Goal: Check status: Check status

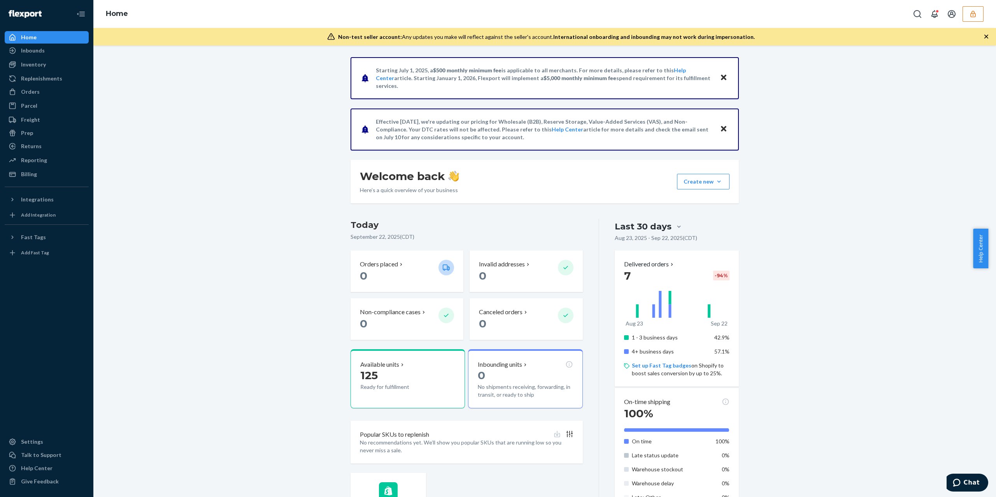
click at [977, 18] on button "button" at bounding box center [973, 14] width 21 height 16
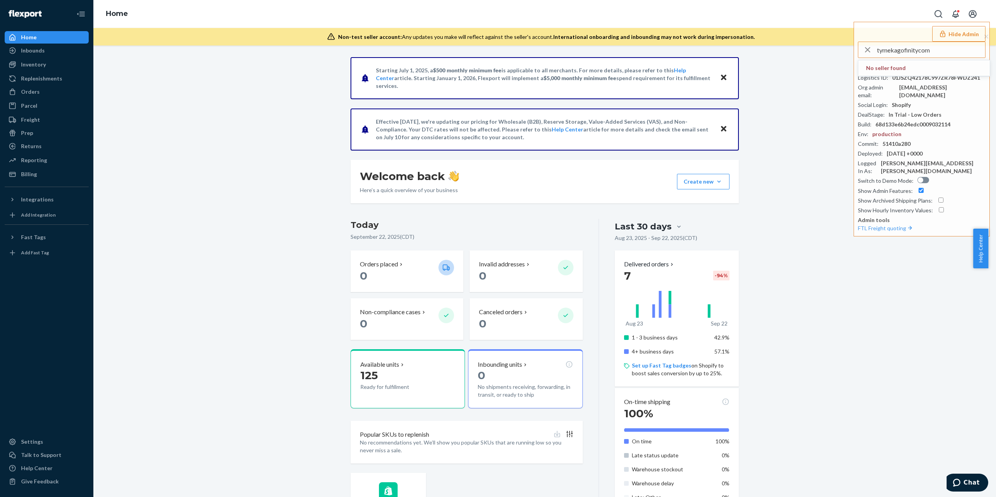
type input "tymekagofinitycom"
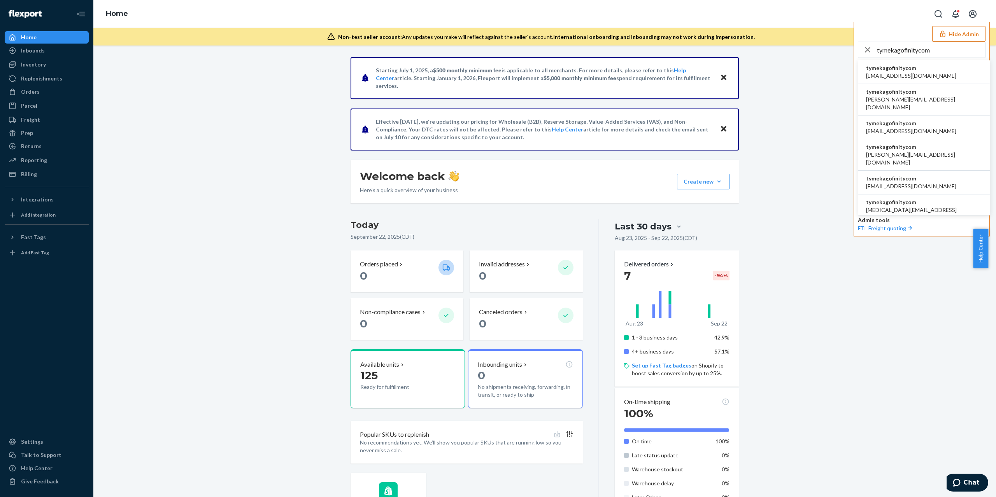
click at [912, 116] on li "tymekagofinitycom geneva@gofinity.com" at bounding box center [925, 128] width 132 height 24
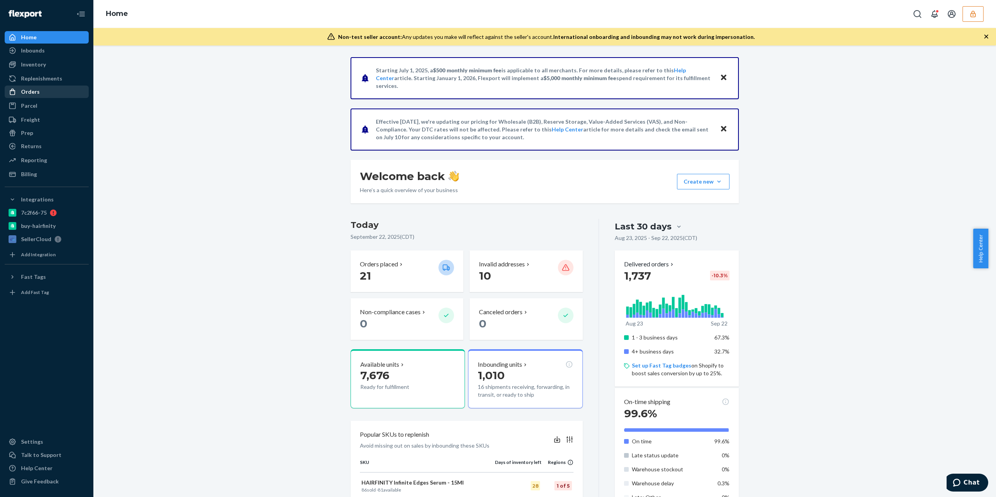
click at [66, 94] on div "Orders" at bounding box center [46, 91] width 83 height 11
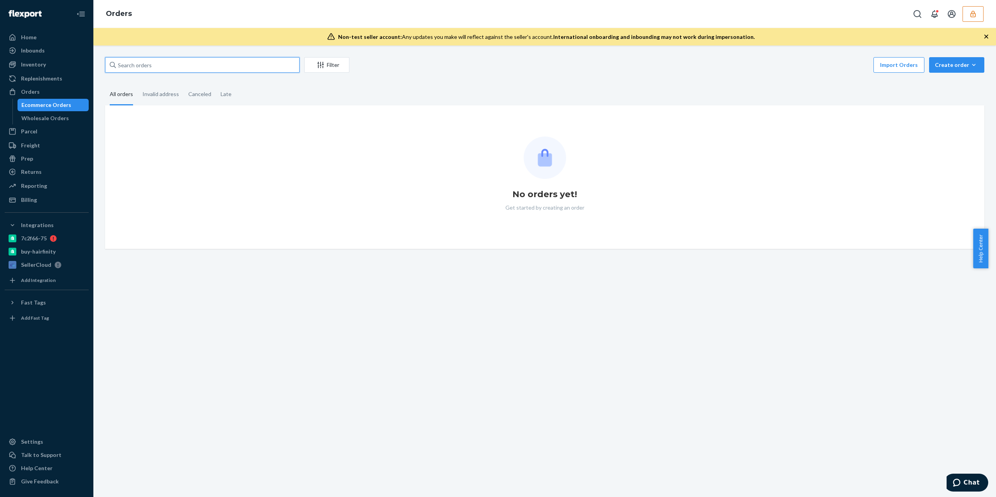
click at [165, 64] on input "text" at bounding box center [202, 65] width 195 height 16
paste input "H3067955"
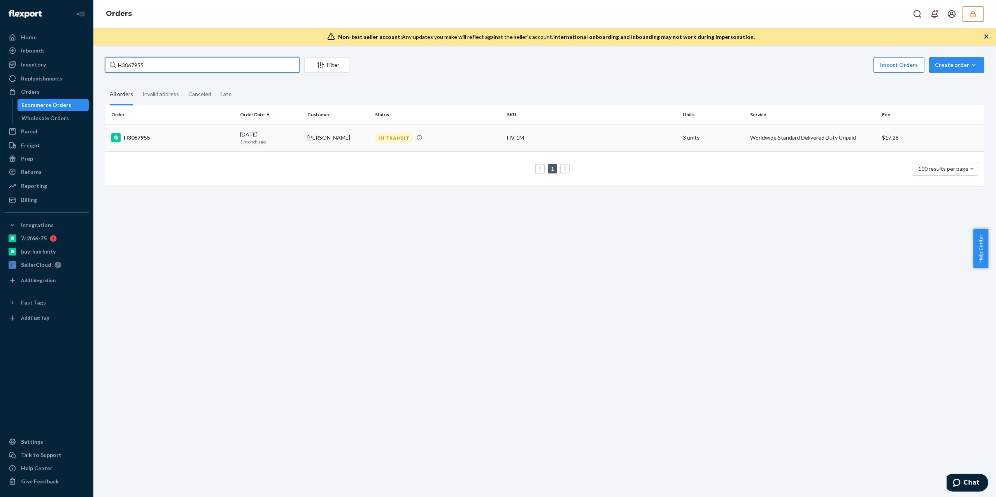
type input "H3067955"
click at [166, 135] on div "H3067955" at bounding box center [172, 137] width 123 height 9
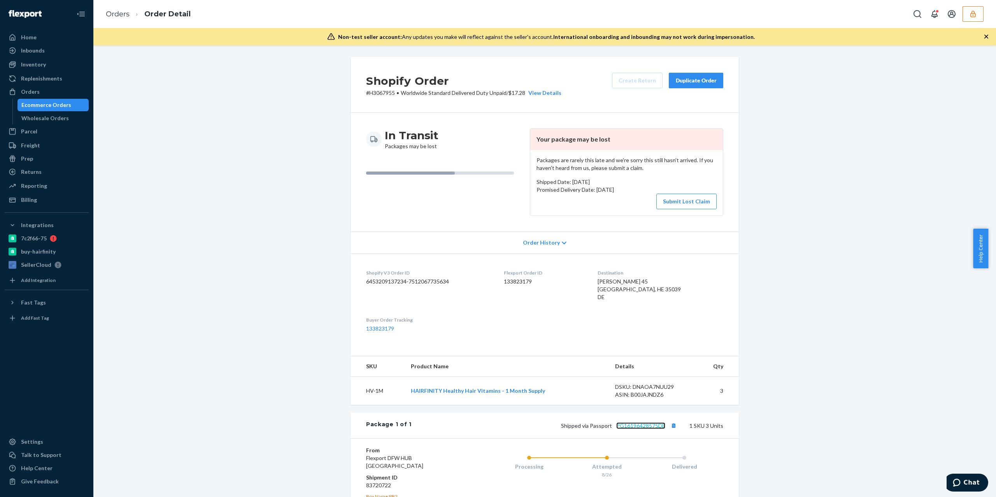
click at [650, 429] on link "PG16196428575DE" at bounding box center [641, 426] width 49 height 7
click at [38, 170] on div "Returns" at bounding box center [31, 172] width 21 height 8
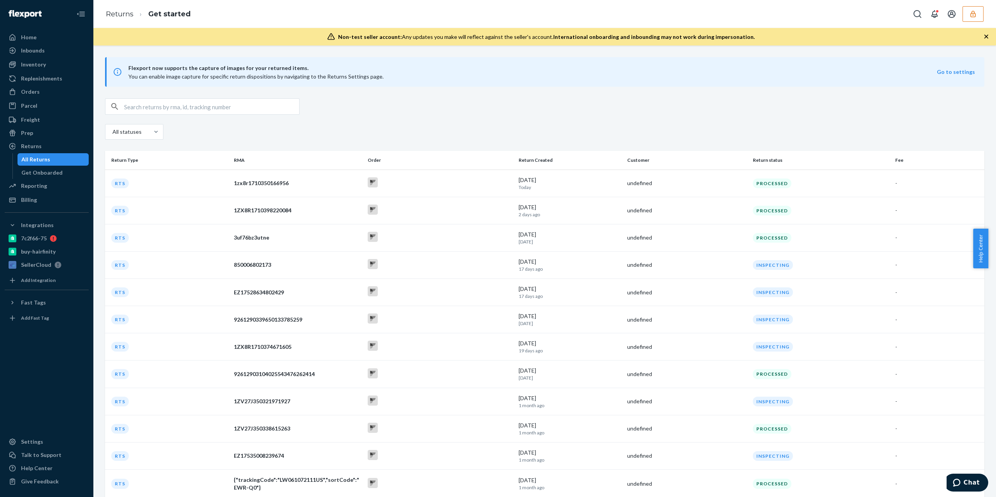
drag, startPoint x: 981, startPoint y: 33, endPoint x: 986, endPoint y: 33, distance: 4.7
click at [986, 38] on div "Non-test seller account: Any updates you make will reflect against the seller's…" at bounding box center [544, 37] width 903 height 18
click at [984, 18] on div "Returns Get started" at bounding box center [544, 14] width 903 height 28
click at [979, 19] on button "button" at bounding box center [973, 14] width 21 height 16
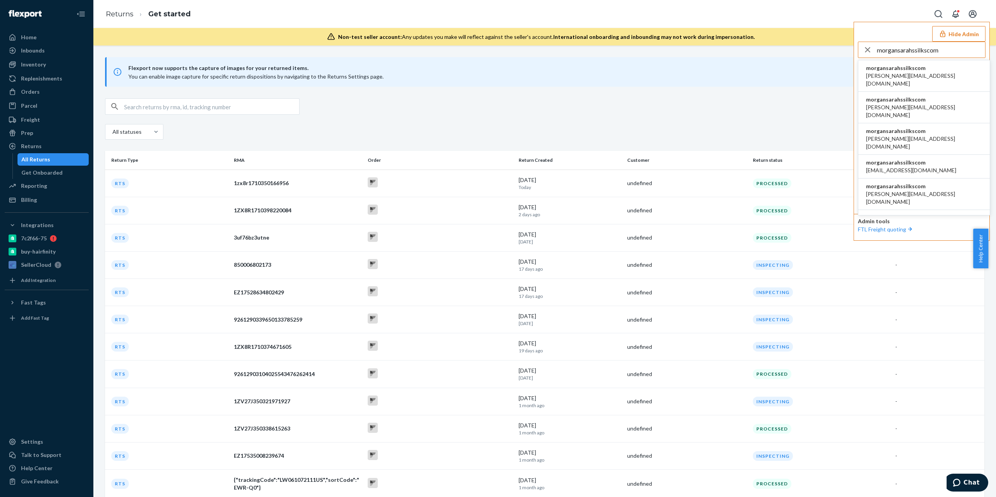
type input "morgansarahssilkscom"
click at [909, 135] on span "emilia@sarahssilks.com" at bounding box center [924, 143] width 116 height 16
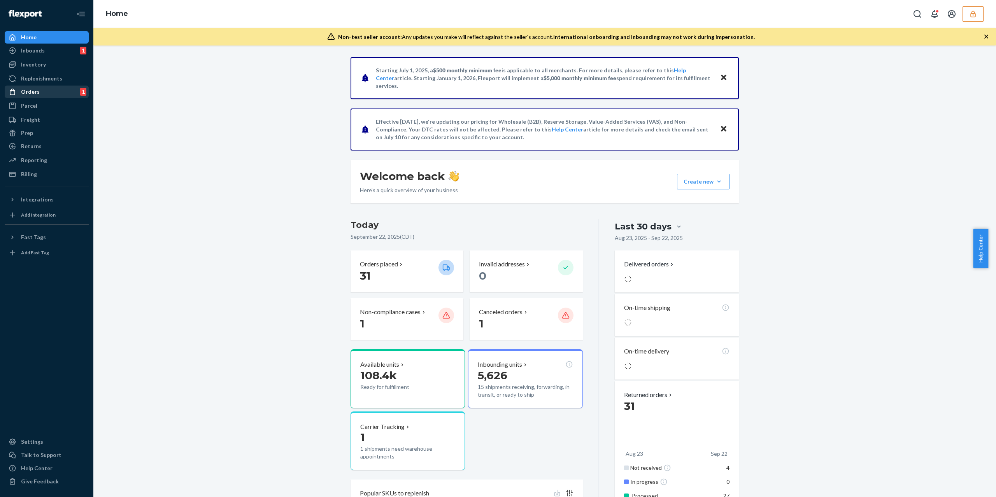
click at [23, 91] on div "Orders" at bounding box center [30, 92] width 19 height 8
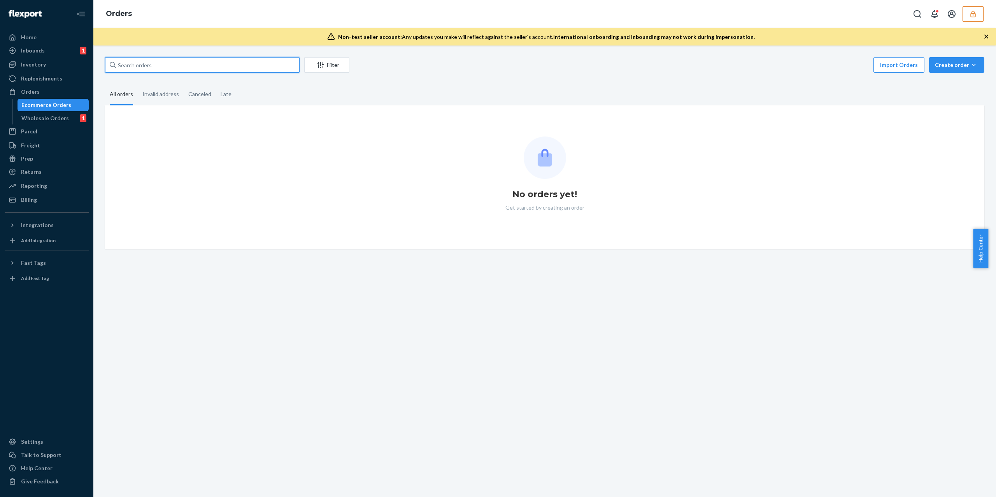
click at [181, 66] on input "text" at bounding box center [202, 65] width 195 height 16
paste input "#392389"
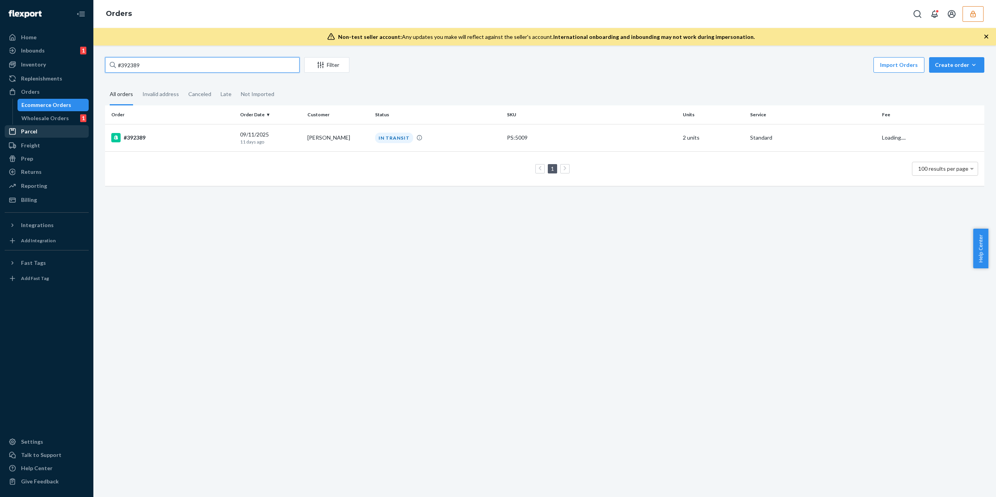
type input "#392389"
click at [208, 142] on div "#392389" at bounding box center [172, 137] width 123 height 9
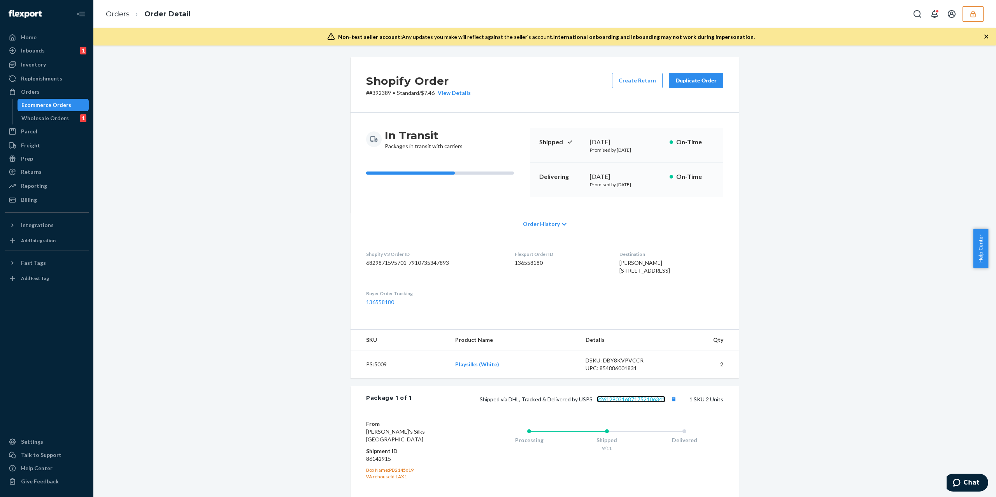
click at [643, 403] on link "9261290316871752106341" at bounding box center [631, 399] width 69 height 7
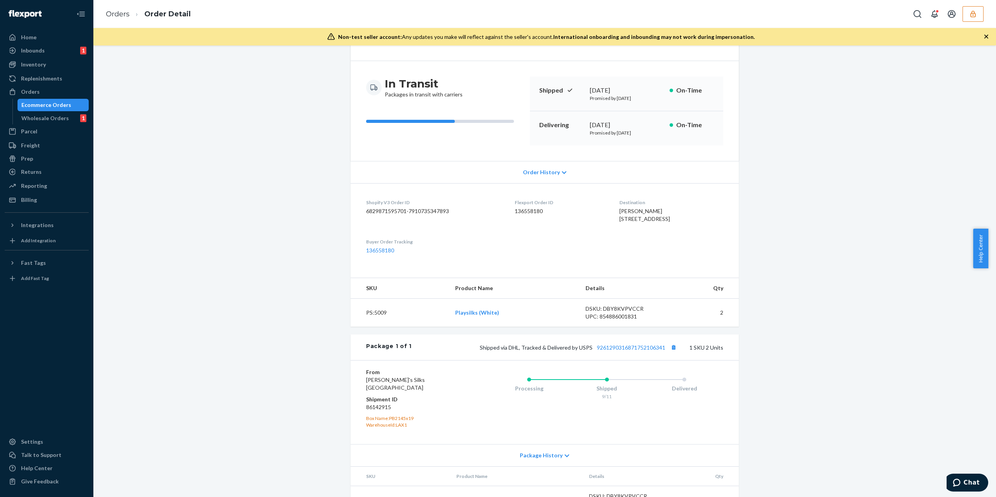
click at [371, 411] on dd "86142915" at bounding box center [412, 408] width 93 height 8
copy dd "86142915"
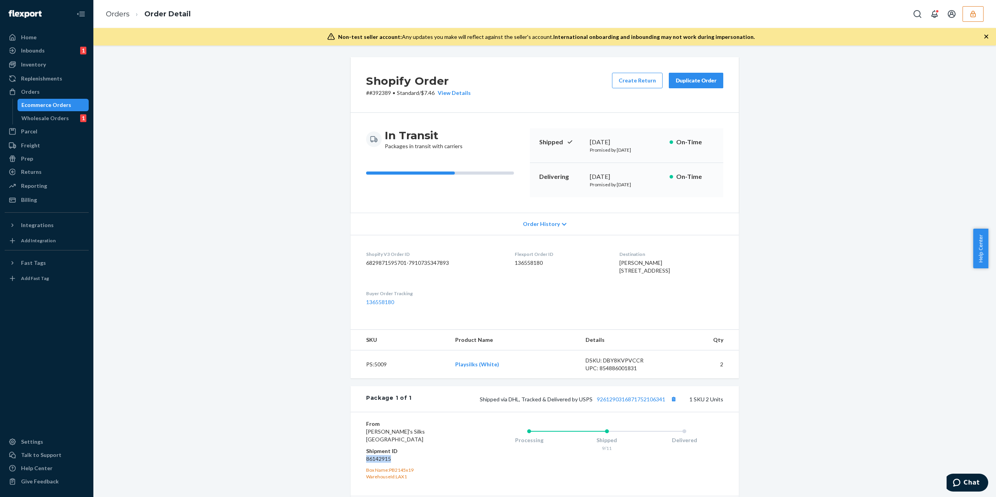
click at [968, 16] on button "button" at bounding box center [973, 14] width 21 height 16
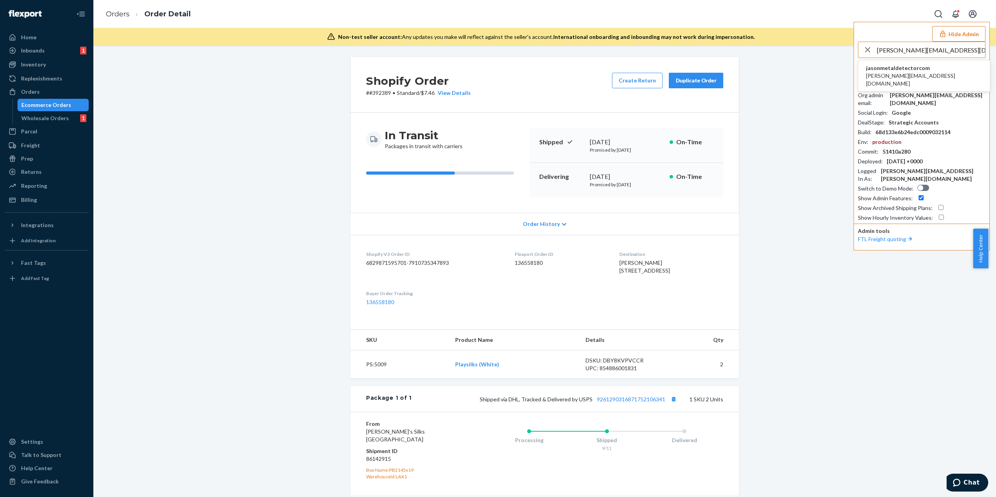
type input "kevin@metaldetector.com"
click at [905, 75] on span "kevin@metaldetector.com" at bounding box center [924, 80] width 116 height 16
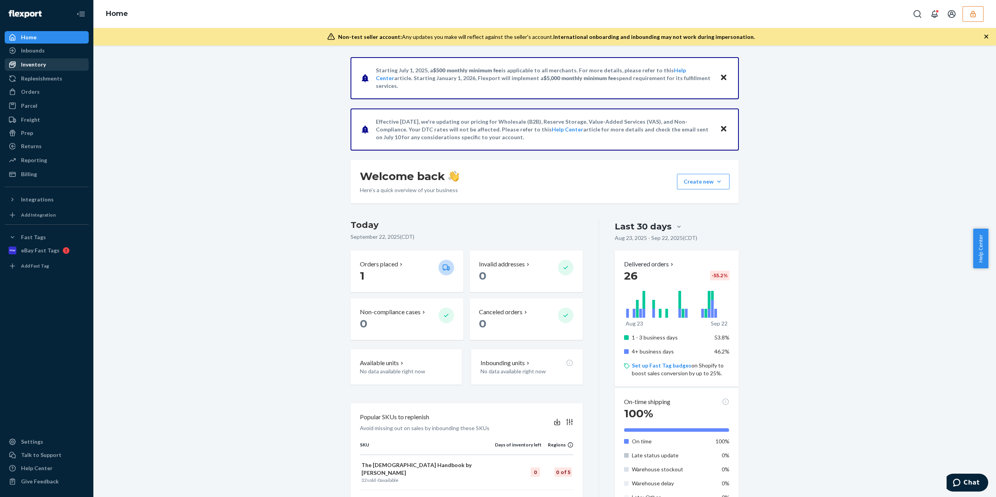
click at [33, 63] on div "Inventory" at bounding box center [33, 65] width 25 height 8
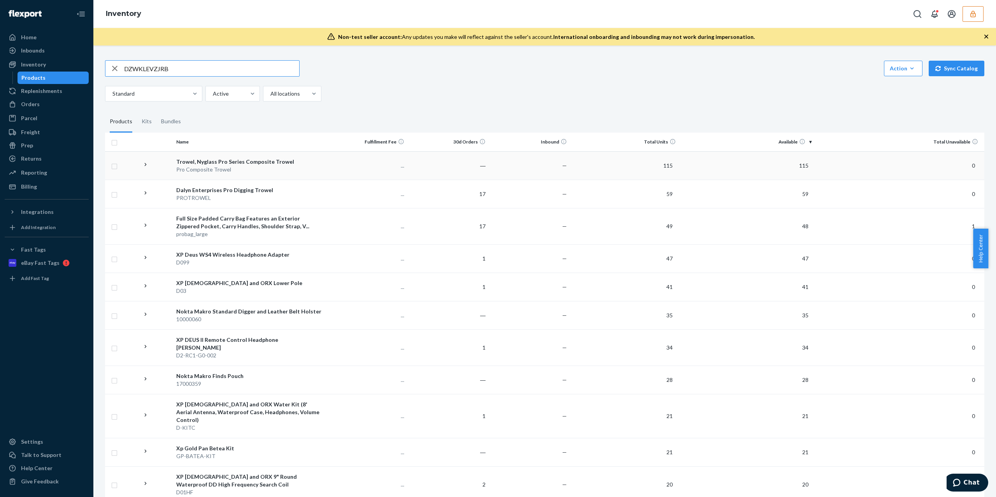
type input "DZWKLEVZJRB"
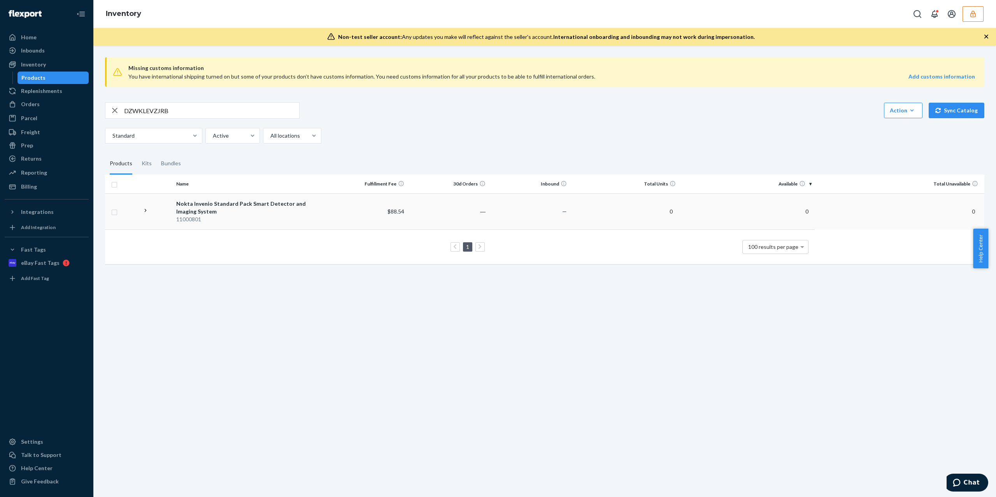
click at [307, 209] on div "Nokta Invenio Standard Pack Smart Detector and Imaging System" at bounding box center [249, 208] width 147 height 16
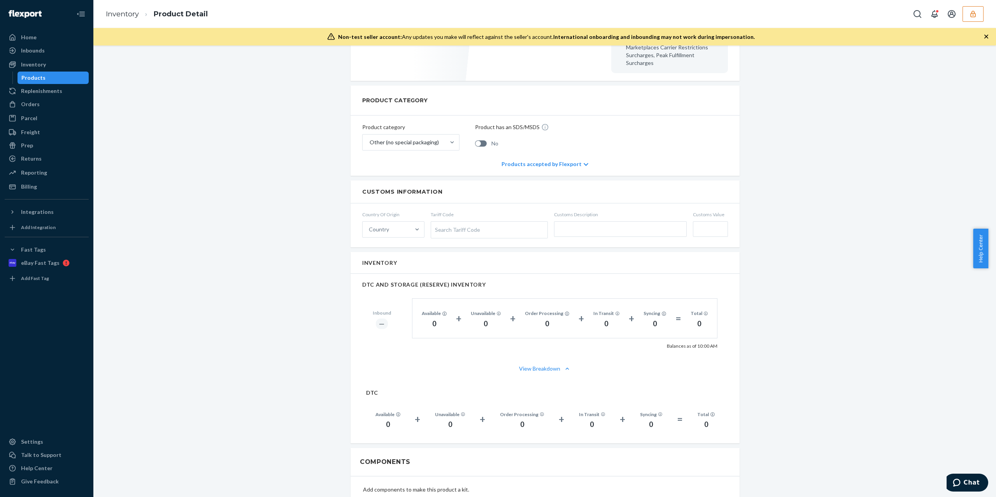
scroll to position [52, 0]
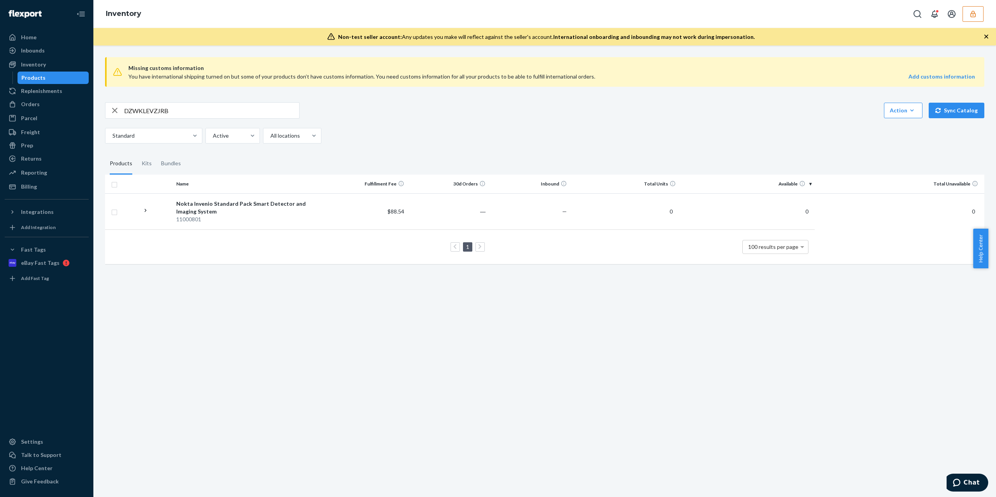
click at [274, 192] on th "Name" at bounding box center [249, 184] width 153 height 19
click at [273, 202] on div "Nokta Invenio Standard Pack Smart Detector and Imaging System" at bounding box center [249, 208] width 147 height 16
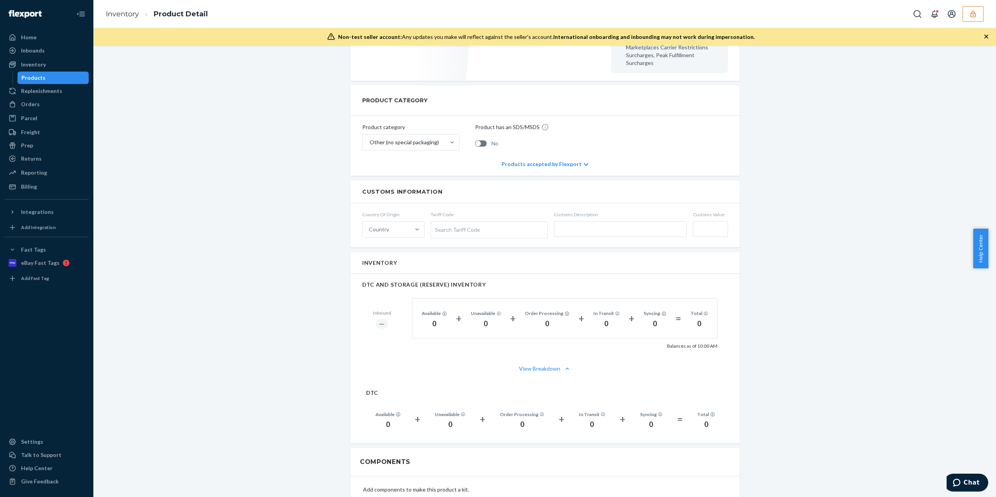
scroll to position [207, 0]
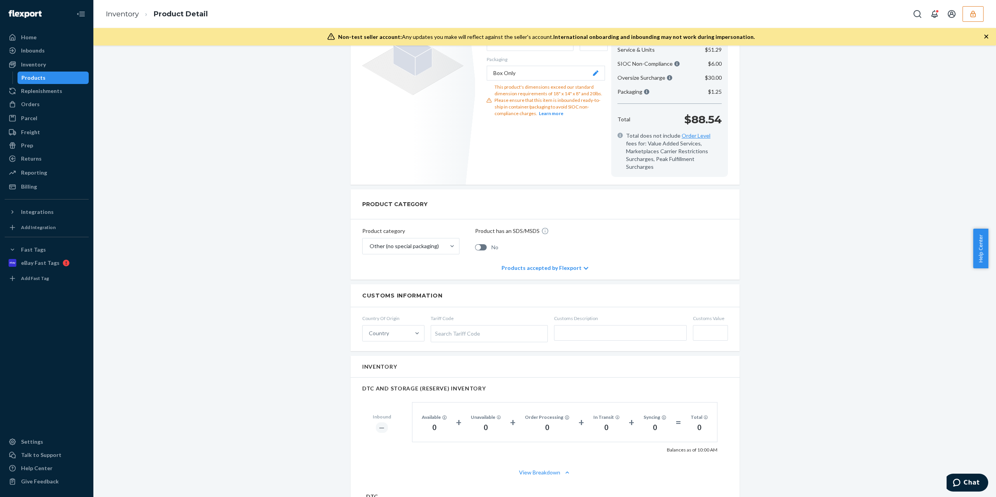
drag, startPoint x: 257, startPoint y: 231, endPoint x: 127, endPoint y: 228, distance: 130.0
click at [257, 231] on div "Nokta Invenio Standard Pack Smart Detector and Imaging System Actions Add compo…" at bounding box center [544, 381] width 891 height 1063
click at [209, 194] on div "Nokta Invenio Standard Pack Smart Detector and Imaging System Actions Add compo…" at bounding box center [544, 381] width 891 height 1063
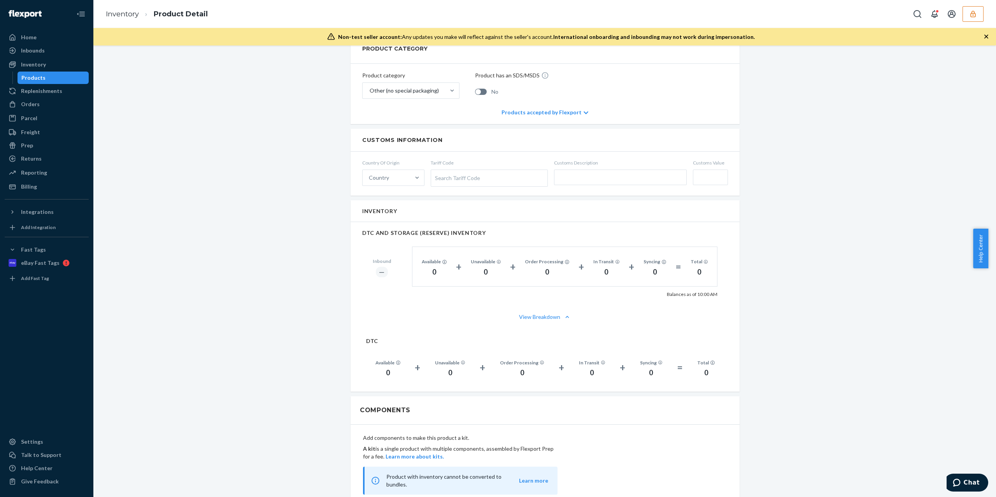
scroll to position [467, 0]
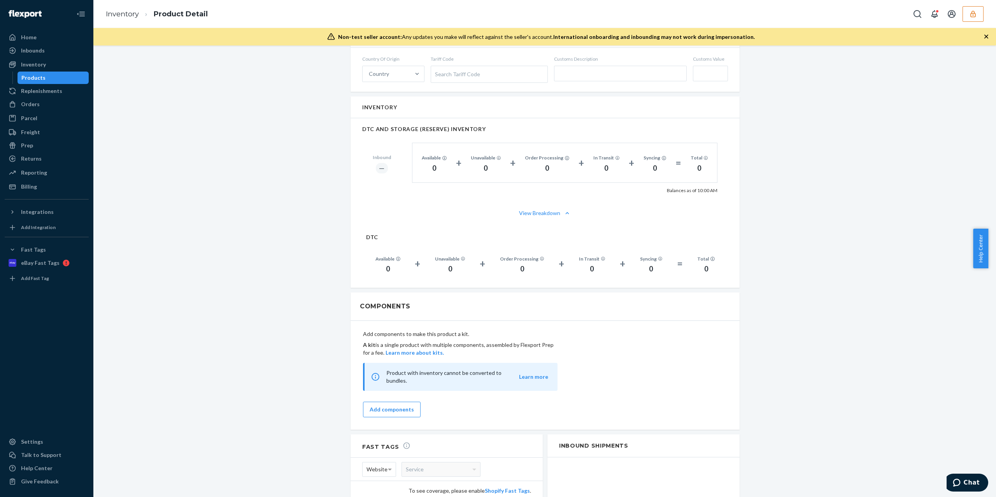
click at [818, 227] on div "Nokta Invenio Standard Pack Smart Detector and Imaging System Actions Add compo…" at bounding box center [544, 121] width 891 height 1063
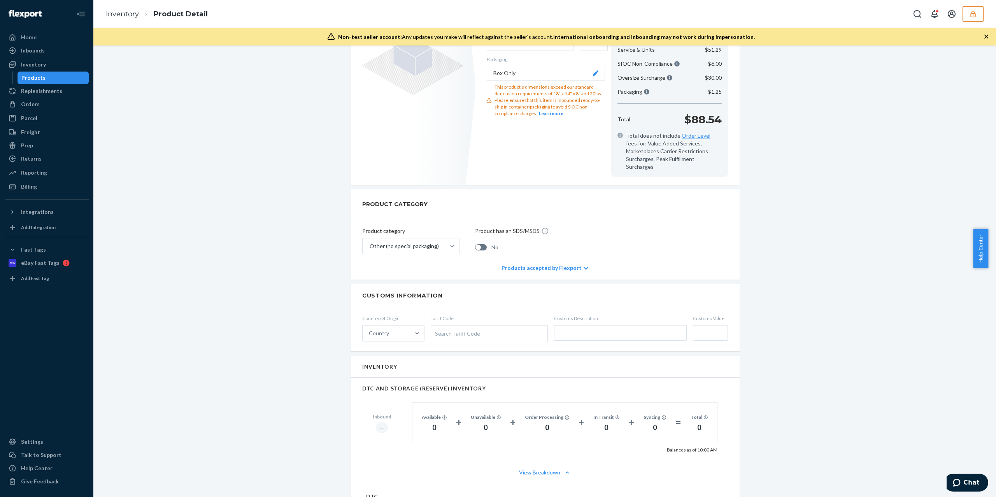
scroll to position [0, 0]
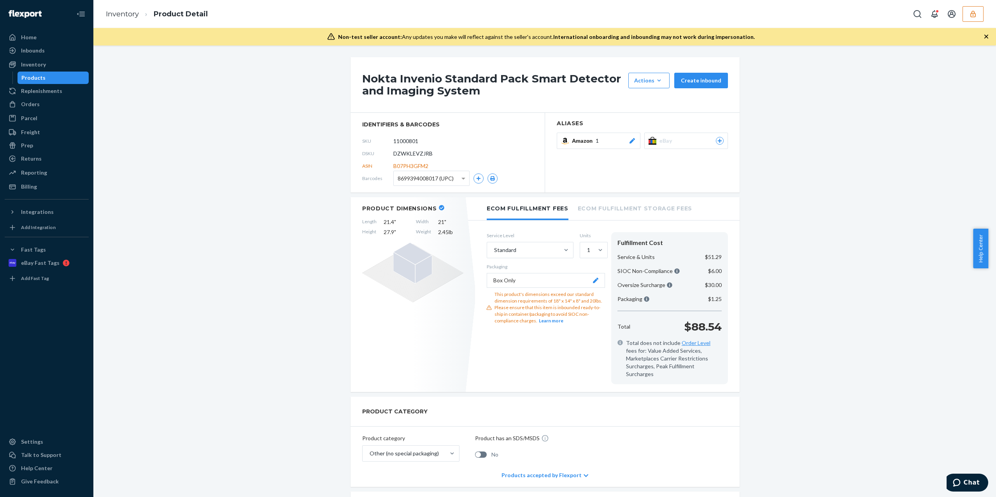
drag, startPoint x: 885, startPoint y: 332, endPoint x: 867, endPoint y: 324, distance: 19.2
click at [670, 209] on li "Ecom Fulfillment Storage Fees" at bounding box center [635, 207] width 114 height 21
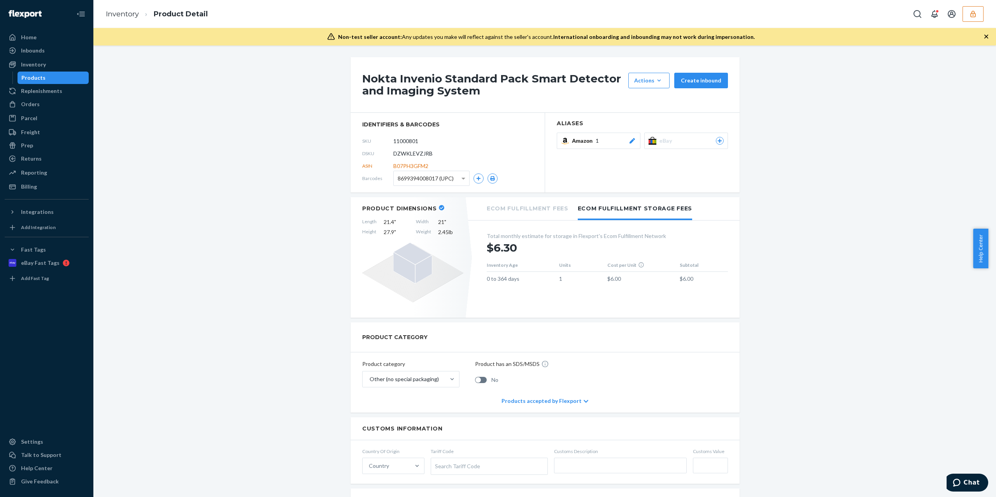
click at [534, 213] on li "Ecom Fulfillment Fees" at bounding box center [528, 207] width 82 height 21
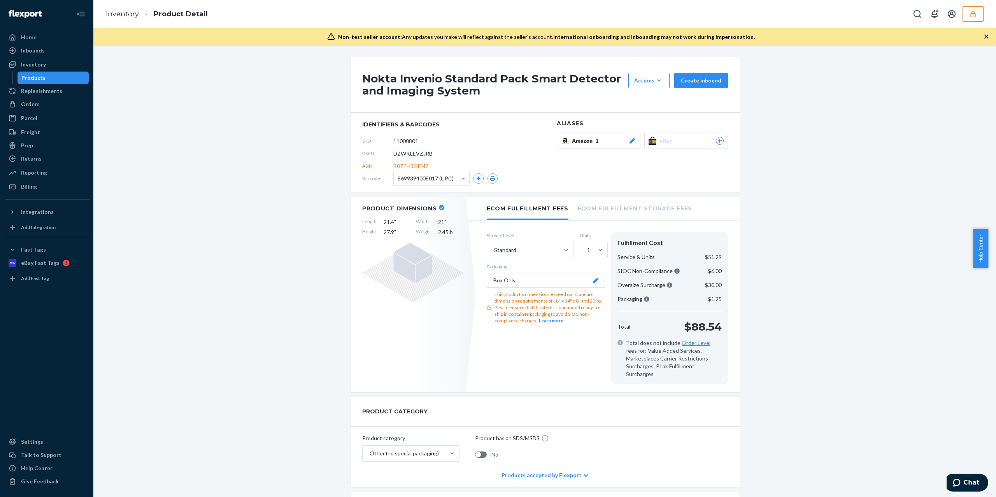
click at [404, 155] on span "DZWKLEVZJRB" at bounding box center [413, 154] width 39 height 8
click at [404, 157] on span "DZWKLEVZJRB" at bounding box center [413, 154] width 39 height 8
copy span "DZWKLEVZJRB"
click at [44, 76] on div "Products" at bounding box center [53, 77] width 70 height 11
click at [645, 209] on li "Ecom Fulfillment Storage Fees" at bounding box center [635, 207] width 114 height 21
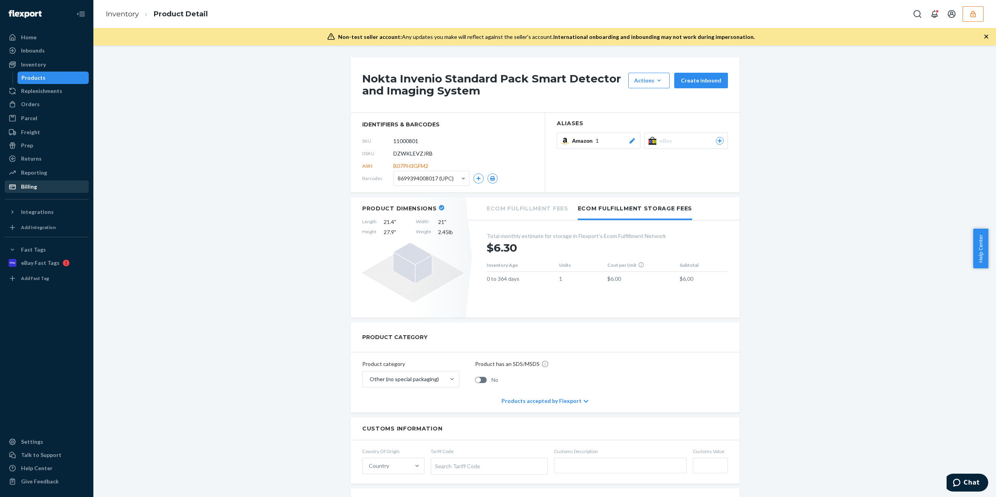
click at [63, 184] on div "Billing" at bounding box center [46, 186] width 83 height 11
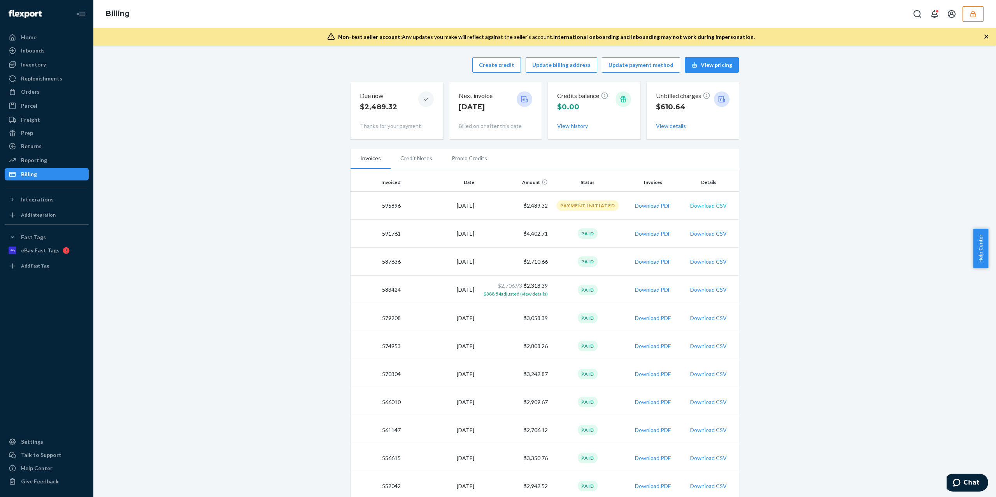
click at [706, 206] on button "Download CSV" at bounding box center [709, 206] width 37 height 8
click at [51, 160] on div "Reporting" at bounding box center [46, 160] width 83 height 11
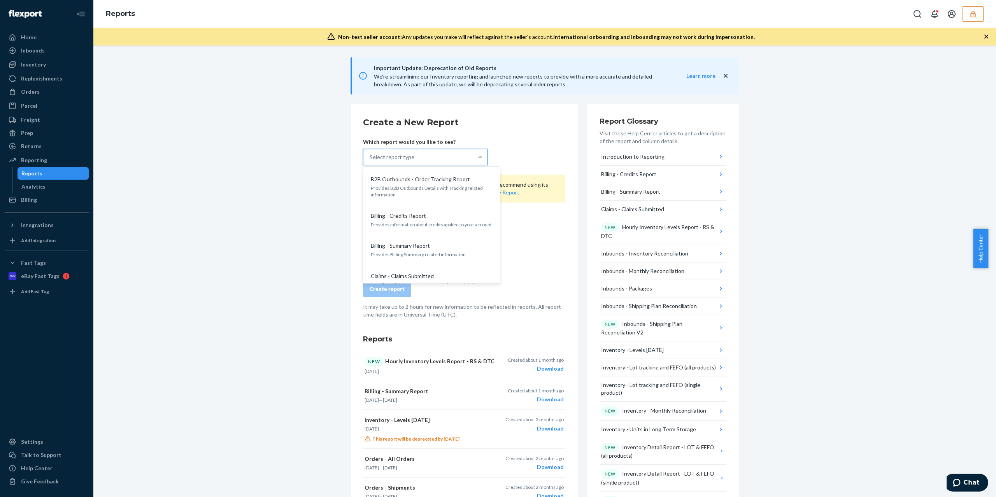
click at [439, 159] on div "Select report type" at bounding box center [419, 157] width 110 height 16
click at [371, 159] on input "option B2B Outbounds - Order Tracking Report focused, 1 of 33. 33 results avail…" at bounding box center [370, 157] width 1 height 8
click at [569, 216] on div "Create a New Report Which report would you like to see? option Billing - Credit…" at bounding box center [464, 474] width 227 height 740
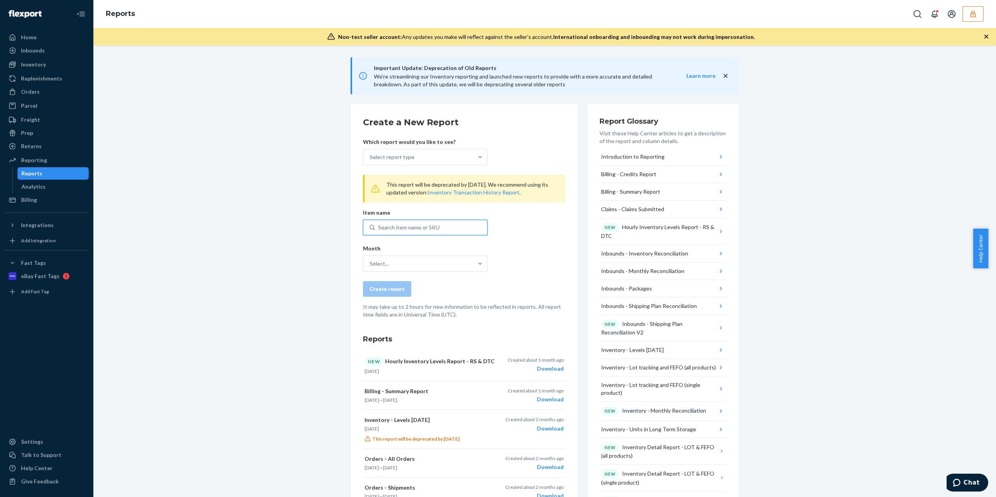
click at [436, 230] on div "Search item name or SKU" at bounding box center [431, 228] width 112 height 14
click at [379, 230] on input "0 results available. Use Up and Down to choose options, press Enter to select t…" at bounding box center [378, 228] width 1 height 8
paste input "DZWKLEVZJRB"
type input "DZWKLEVZJRB"
click at [468, 154] on div "Select report type" at bounding box center [419, 157] width 110 height 16
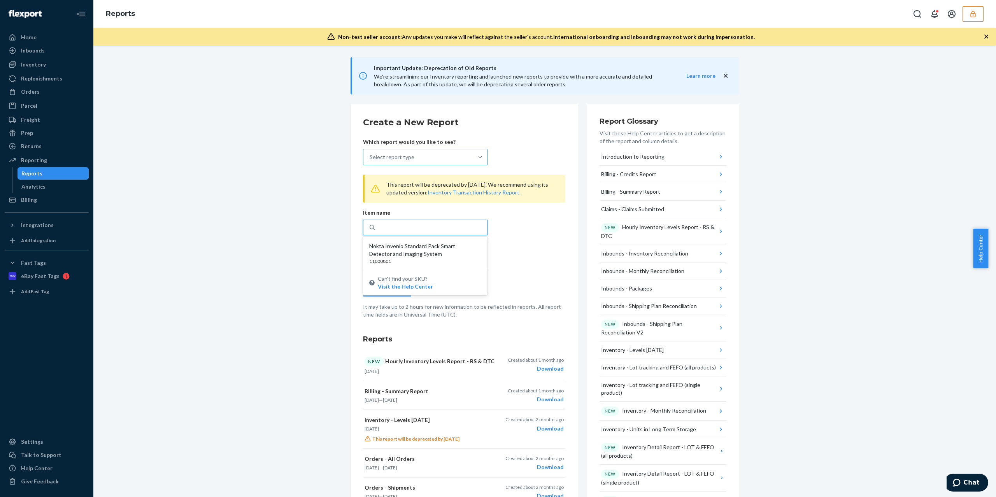
click at [371, 154] on input "Select report type" at bounding box center [370, 157] width 1 height 8
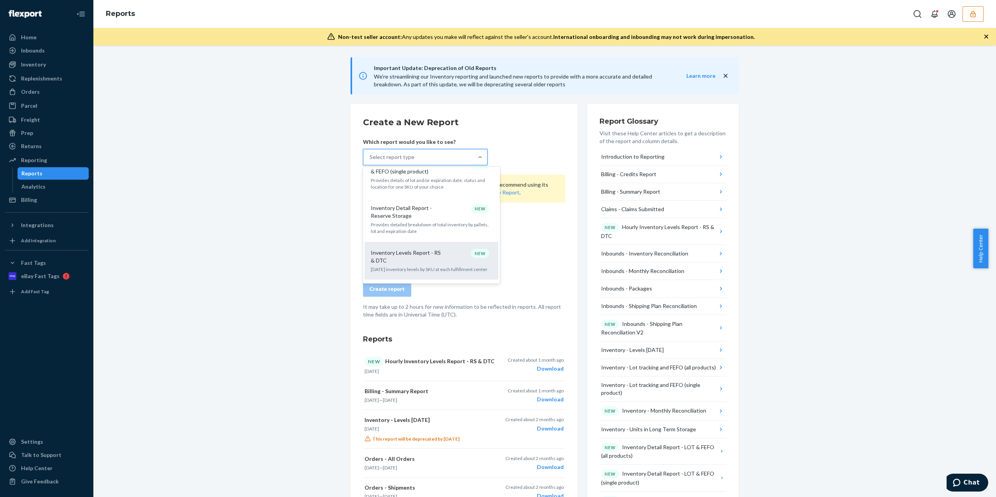
scroll to position [519, 0]
click at [444, 274] on p "Units in storage for 365 days or longer" at bounding box center [431, 277] width 121 height 7
click at [371, 161] on input "option Inventory - Units in Long Term Storage focused, 17 of 33. 33 results ava…" at bounding box center [370, 157] width 1 height 8
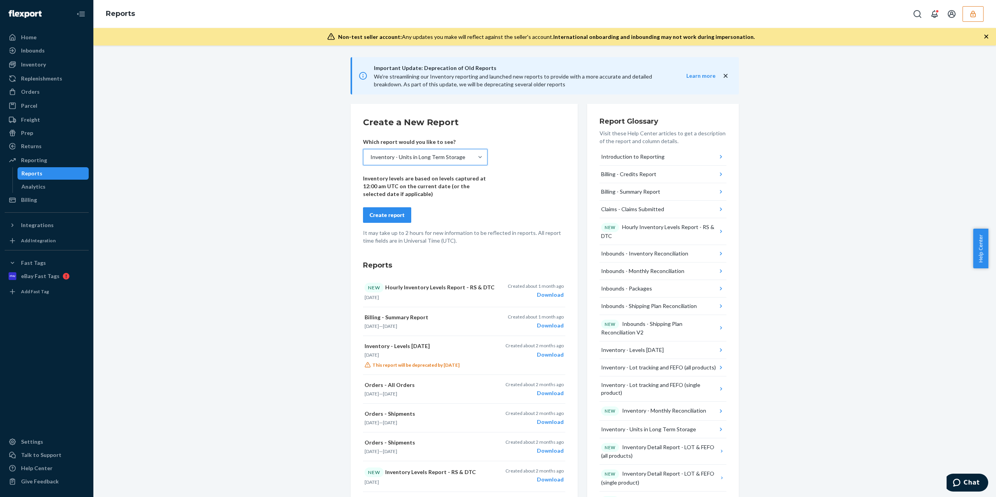
click at [402, 220] on button "Create report" at bounding box center [387, 215] width 48 height 16
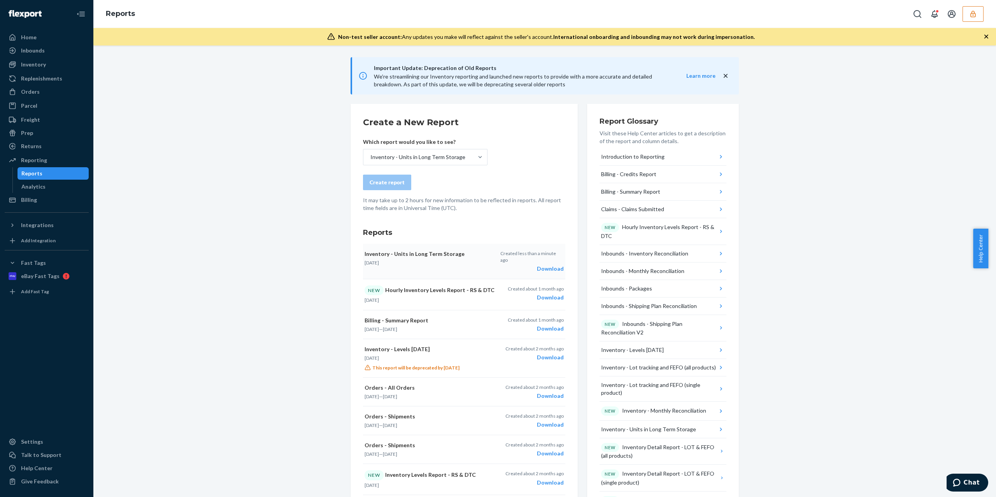
click at [550, 265] on div "Download" at bounding box center [532, 269] width 63 height 8
click at [979, 11] on button "button" at bounding box center [973, 14] width 21 height 16
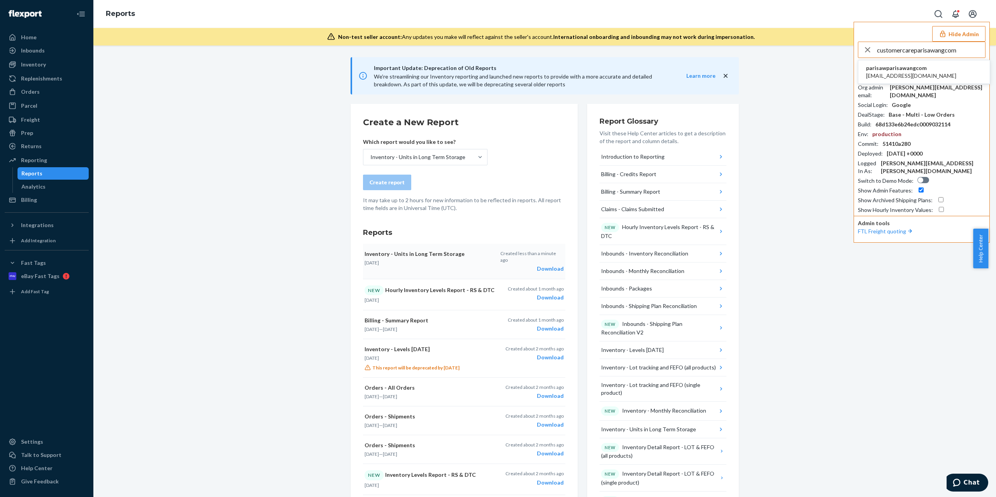
type input "customercareparisawangcom"
click at [953, 72] on li "parisawparisawangcom customercare@parisawang.com" at bounding box center [925, 72] width 132 height 24
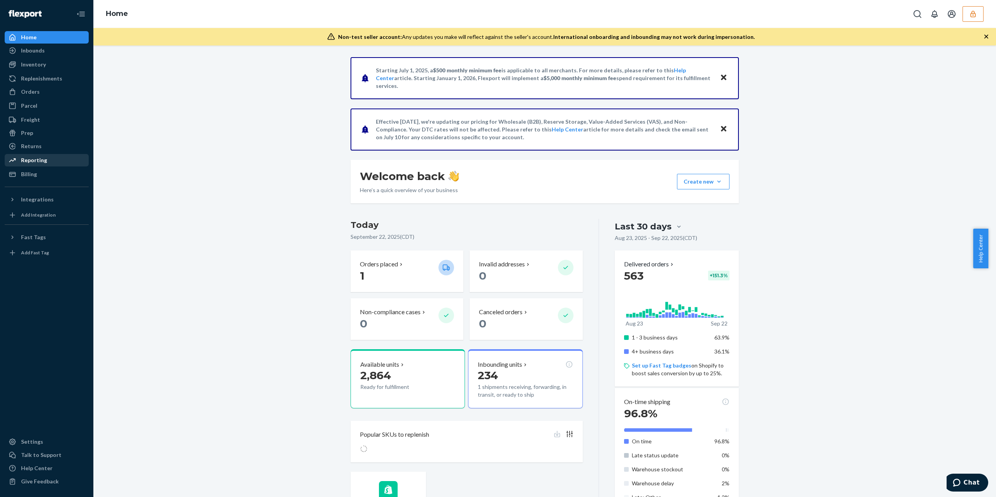
click at [41, 159] on div "Reporting" at bounding box center [34, 160] width 26 height 8
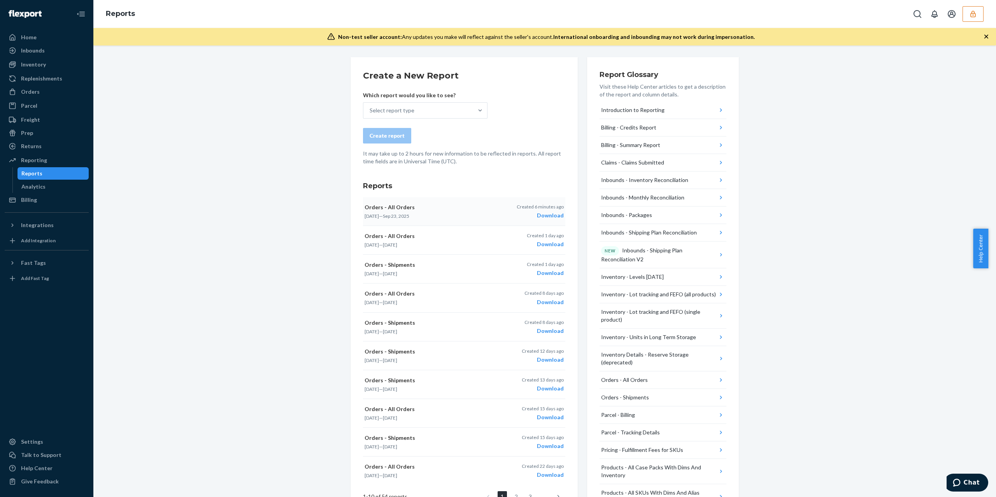
click at [554, 212] on div "Download" at bounding box center [540, 216] width 47 height 8
click at [53, 67] on div "Inventory" at bounding box center [46, 64] width 83 height 11
click at [977, 22] on div "Reports" at bounding box center [544, 14] width 903 height 28
click at [975, 19] on button "button" at bounding box center [973, 14] width 21 height 16
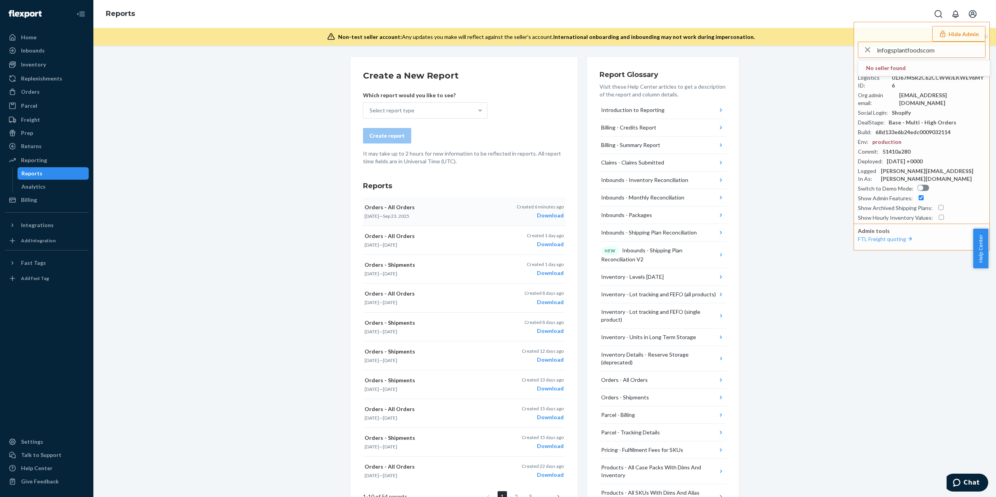
type input "infogsplantfoodscom"
click at [927, 76] on li "infogsplantfoodscom info@gsplantfoods.com" at bounding box center [925, 72] width 132 height 24
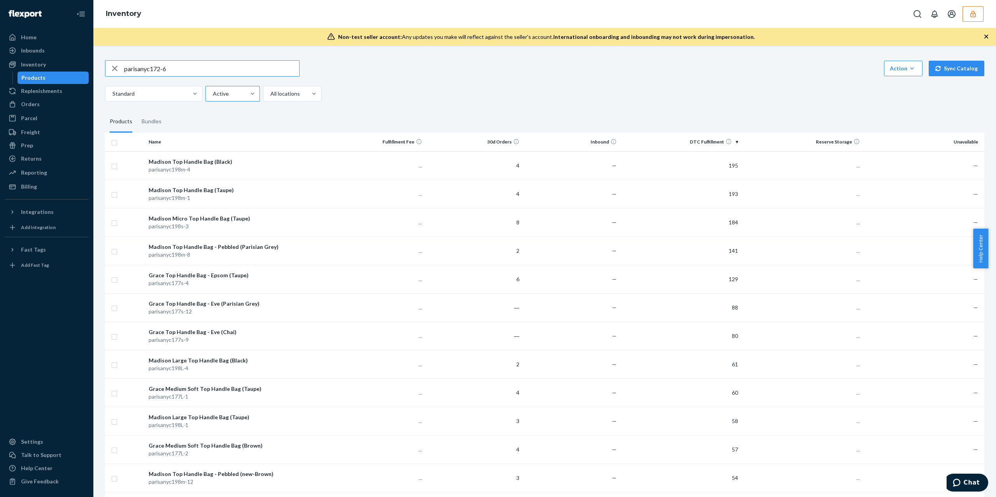
type input "parisanyc172-6"
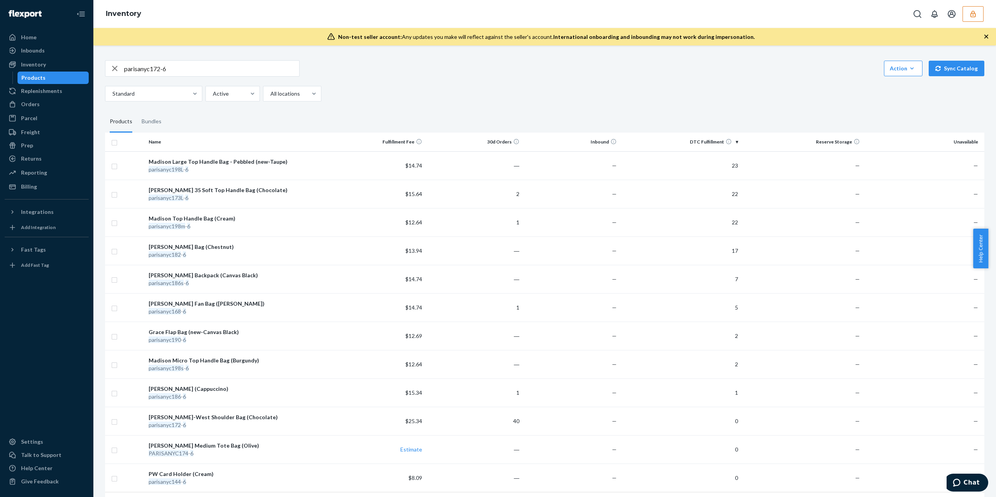
click at [384, 97] on div "Standard Active All locations" at bounding box center [542, 94] width 874 height 16
click at [210, 421] on div "Gabrielle East-West Shoulder Bag (Chocolate)" at bounding box center [237, 418] width 176 height 8
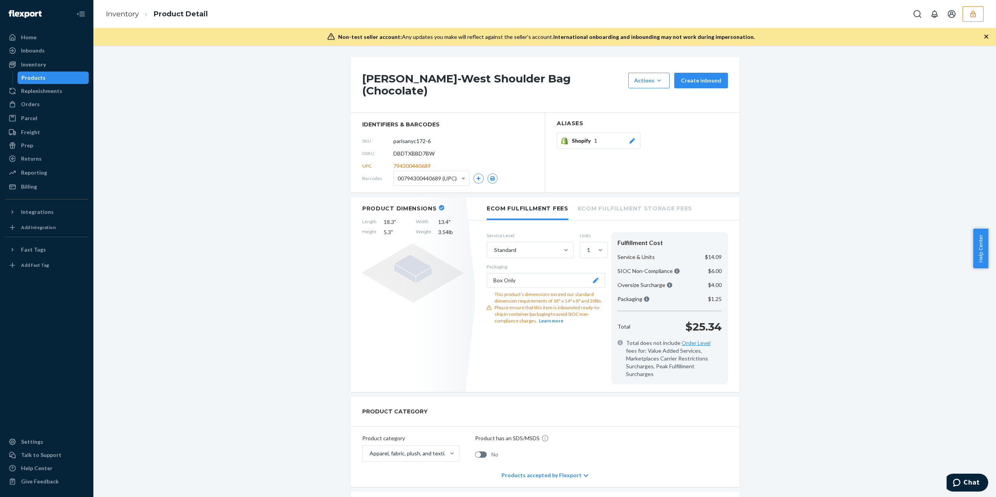
click at [416, 150] on span "DBDTXBBD7BW" at bounding box center [414, 154] width 41 height 8
copy span "DBDTXBBD7BW"
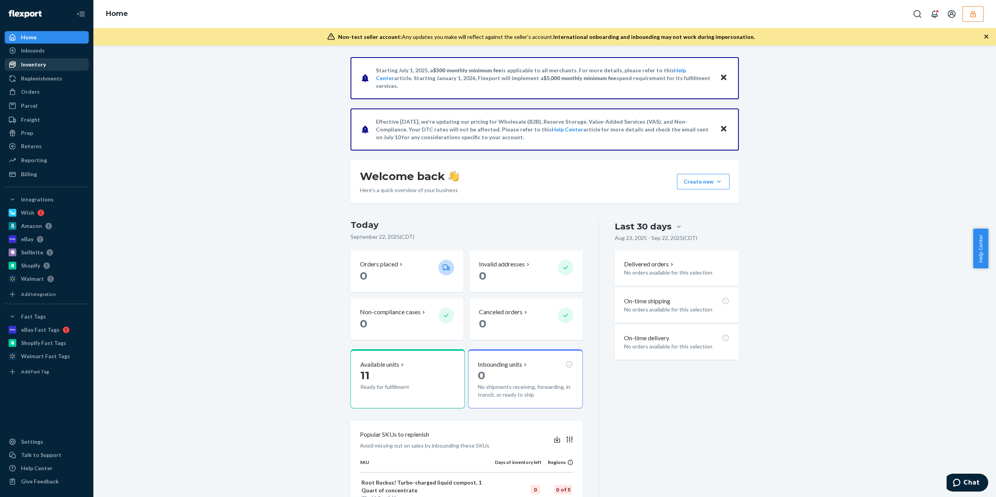
click at [65, 61] on div "Inventory" at bounding box center [46, 64] width 83 height 11
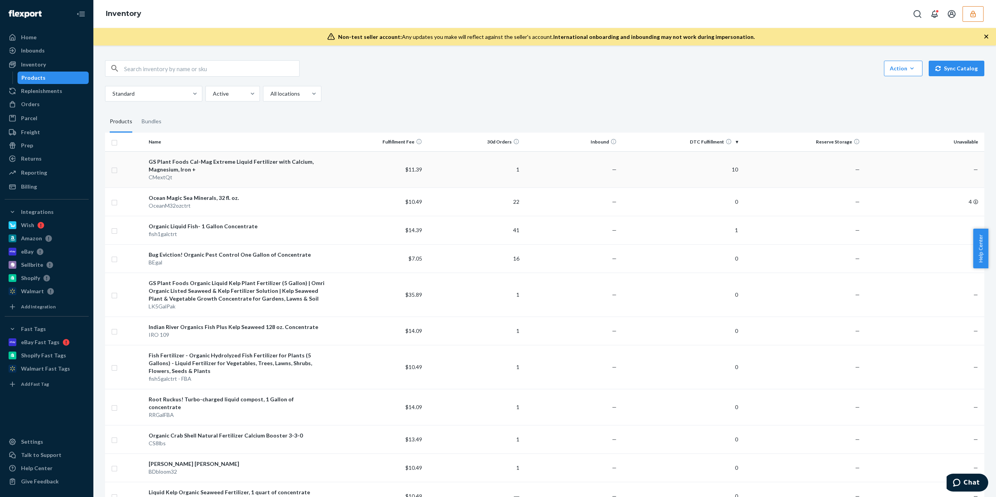
click at [665, 165] on td "10" at bounding box center [680, 169] width 121 height 36
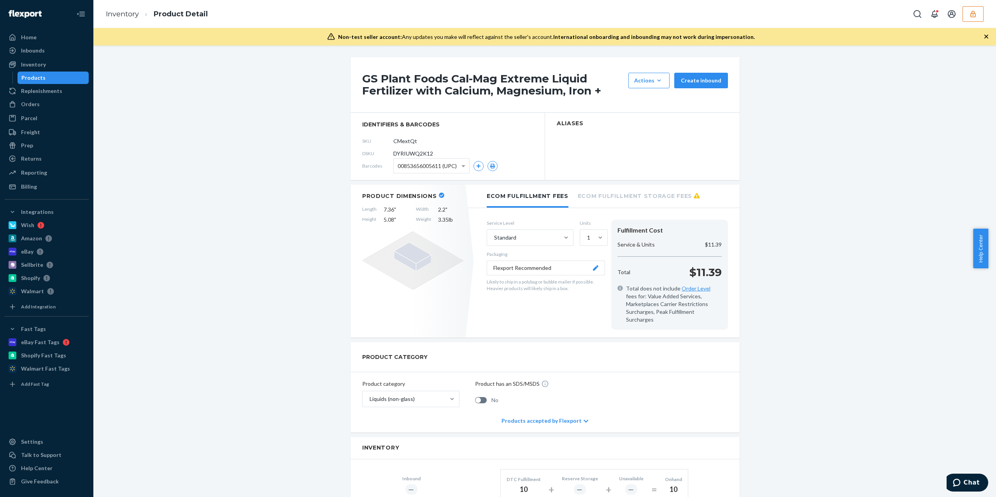
scroll to position [104, 0]
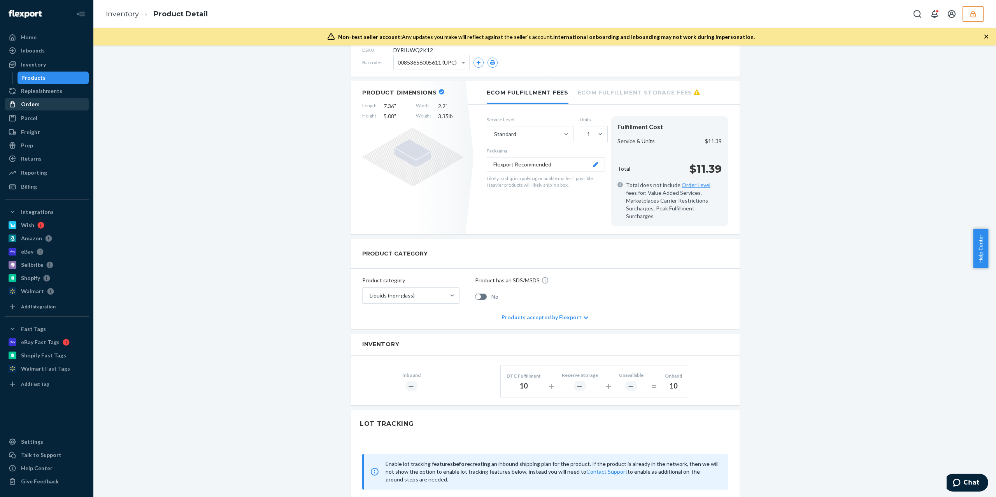
click at [54, 100] on div "Orders" at bounding box center [46, 104] width 83 height 11
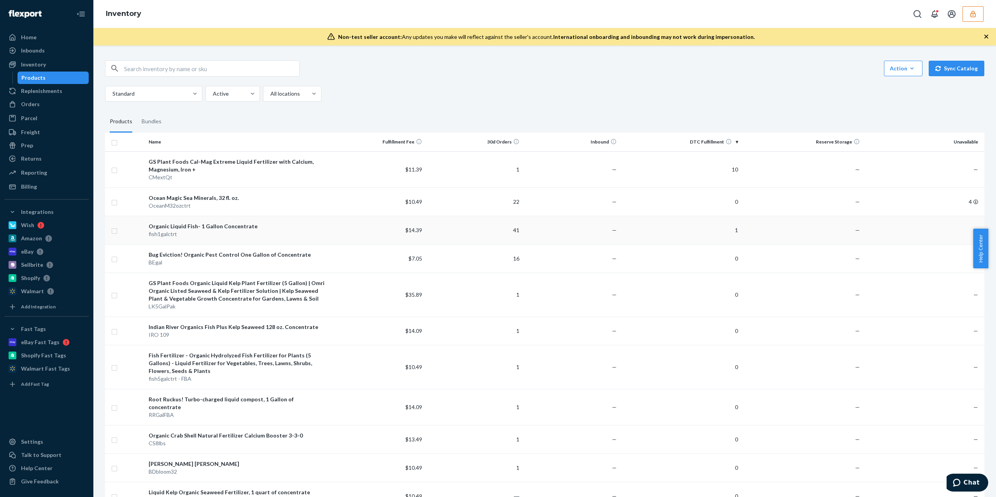
click at [691, 230] on td "1" at bounding box center [680, 230] width 121 height 28
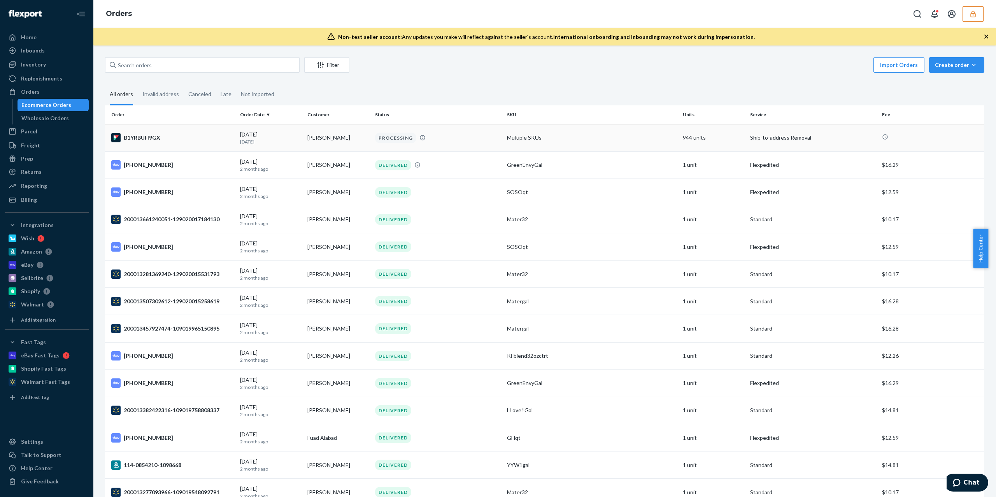
click at [246, 135] on div "[DATE] [DATE]" at bounding box center [270, 138] width 61 height 14
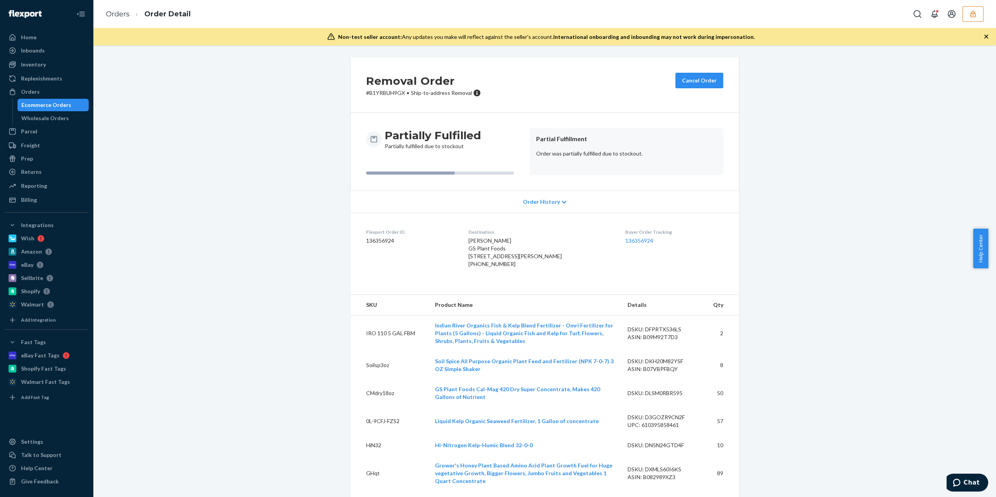
click at [576, 193] on div "Order History" at bounding box center [545, 202] width 388 height 22
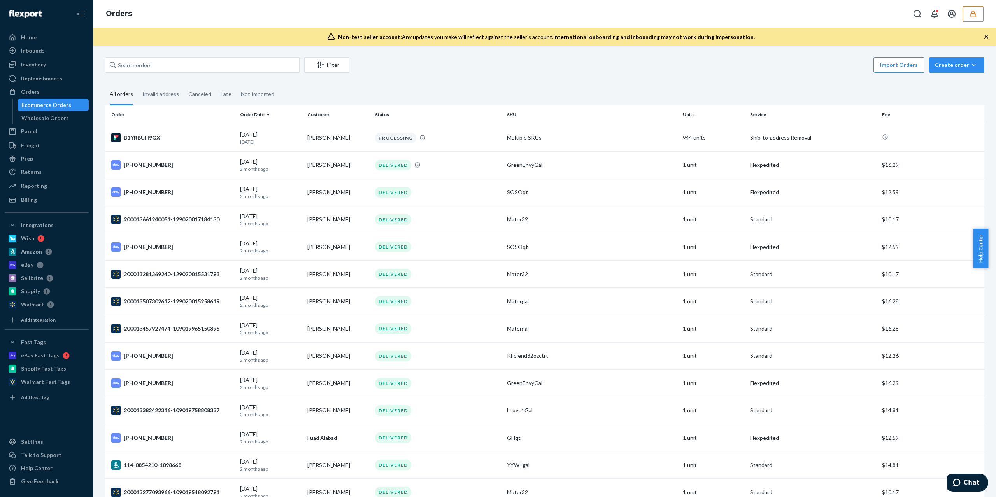
click at [975, 10] on icon "button" at bounding box center [974, 14] width 8 height 8
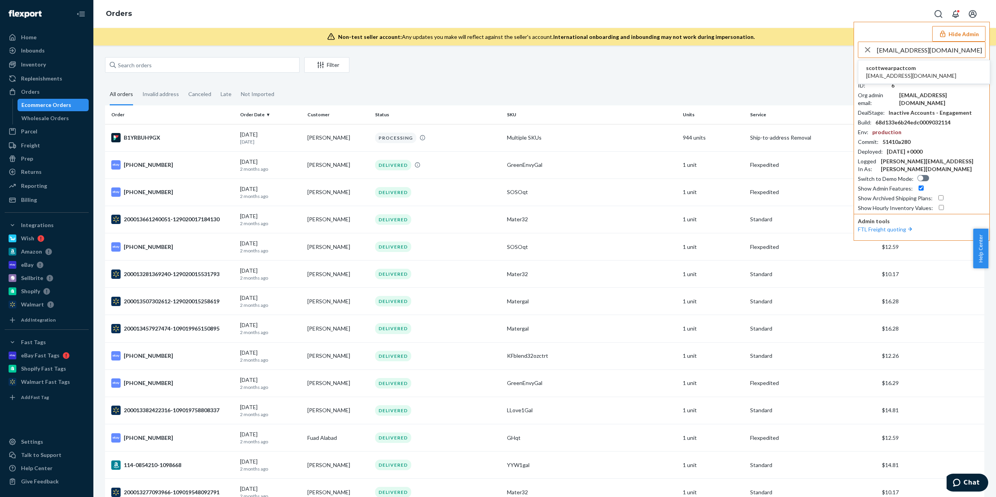
type input "irodriguez@wearpact.com"
click at [912, 76] on span "irodriguez@wearpact.com" at bounding box center [911, 76] width 90 height 8
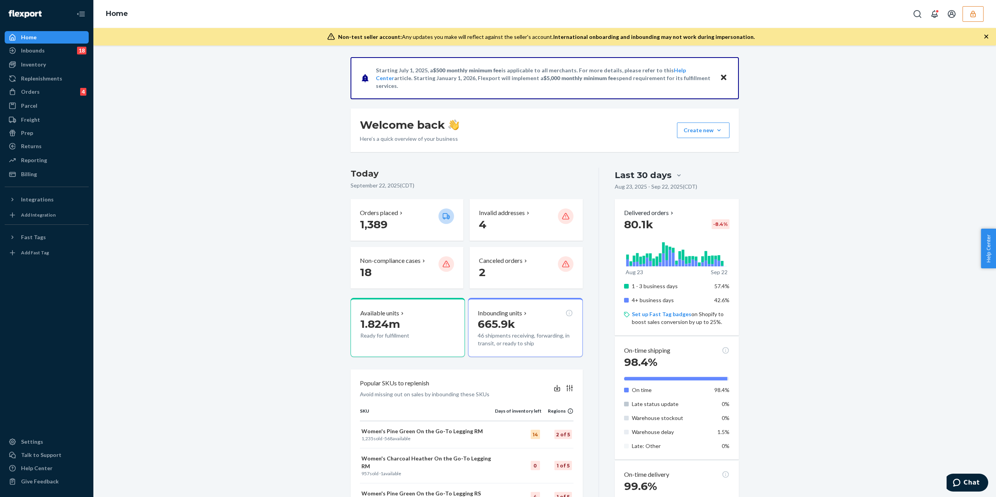
click at [973, 17] on icon "button" at bounding box center [974, 14] width 8 height 8
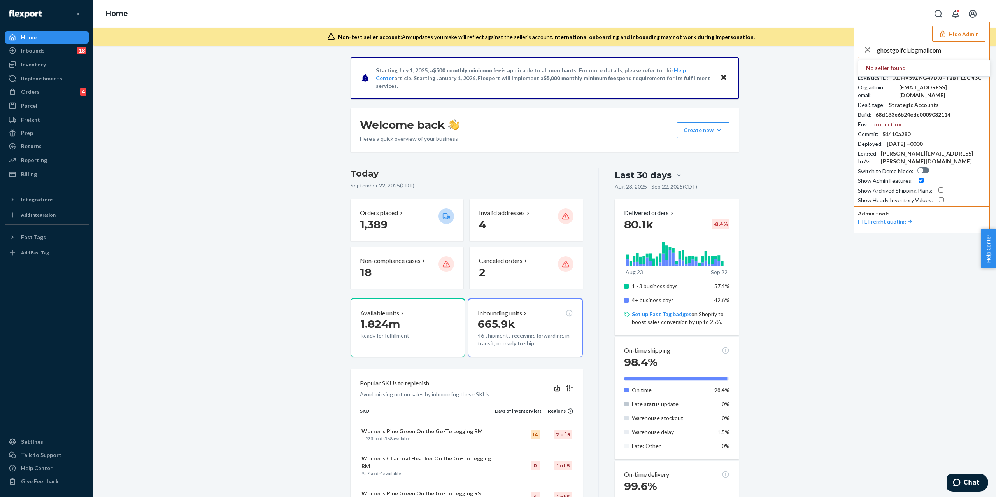
type input "ghostgolfclubgmailcom"
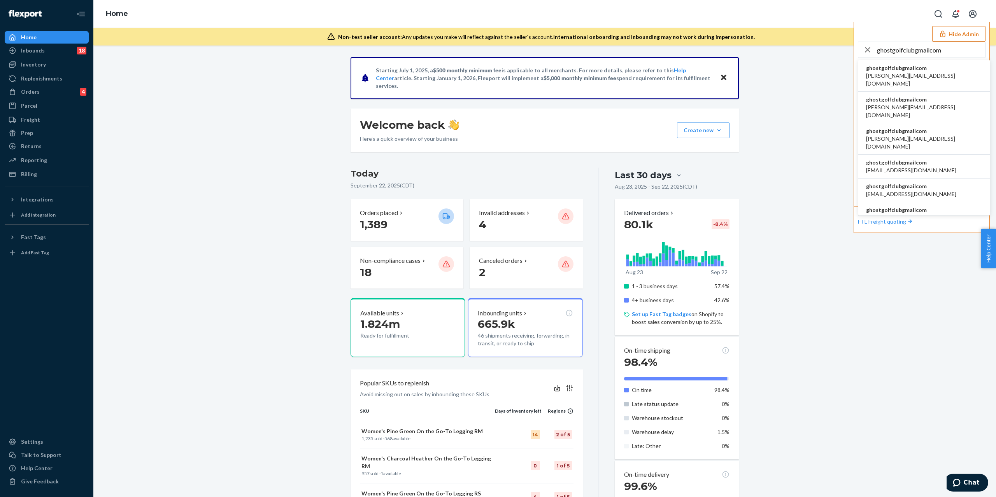
click at [923, 167] on span "[EMAIL_ADDRESS][DOMAIN_NAME]" at bounding box center [911, 171] width 90 height 8
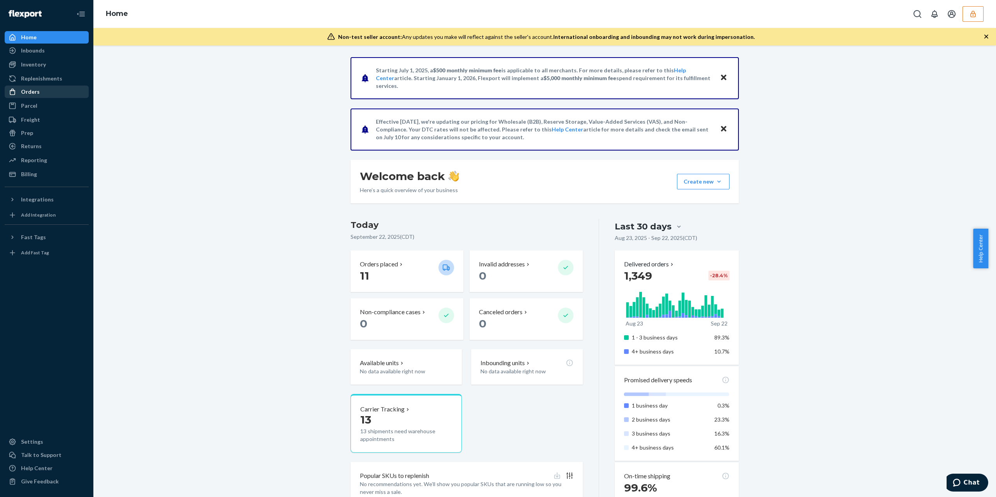
click at [41, 86] on div "Orders" at bounding box center [46, 91] width 83 height 11
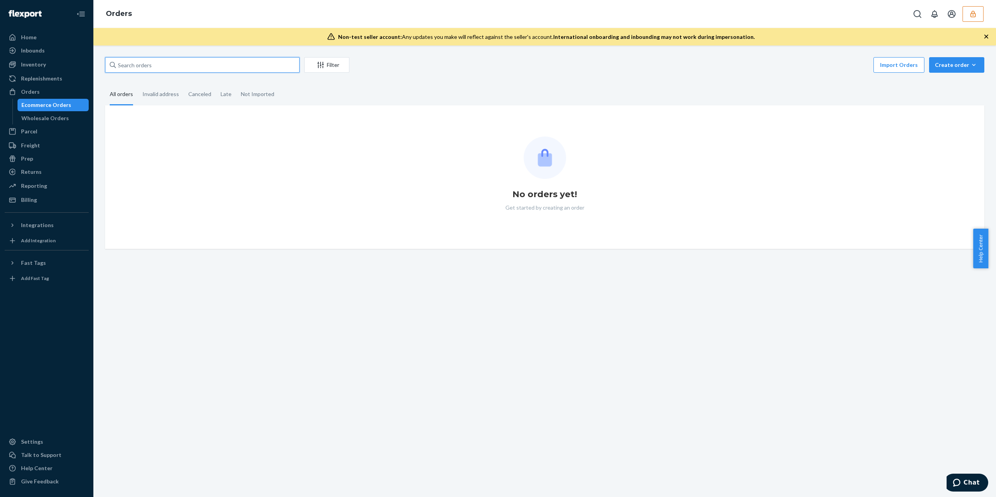
click at [165, 61] on input "text" at bounding box center [202, 65] width 195 height 16
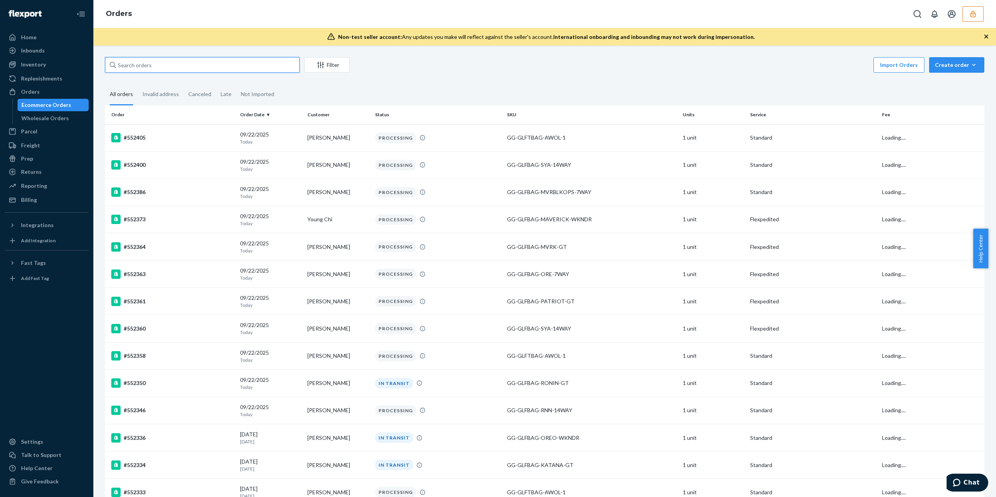
paste input "551075"
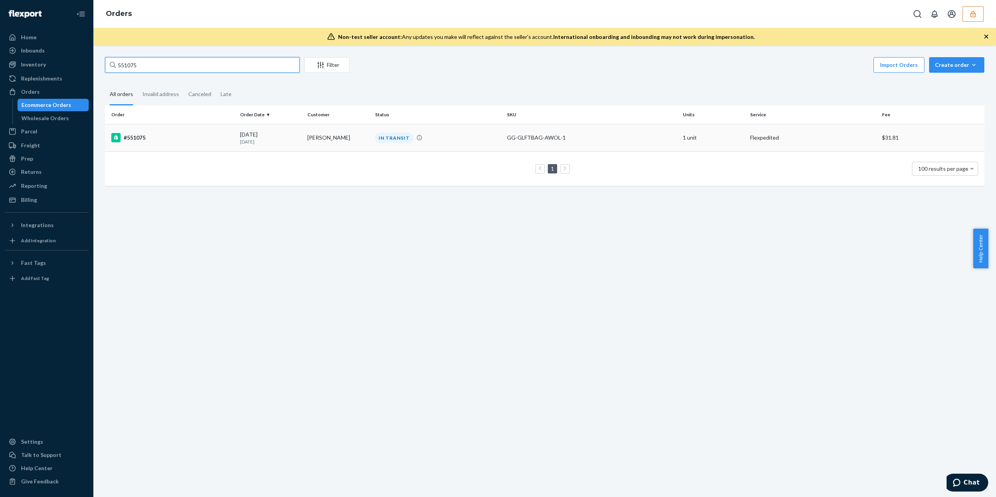
type input "551075"
click at [149, 134] on div "#551075" at bounding box center [172, 137] width 123 height 9
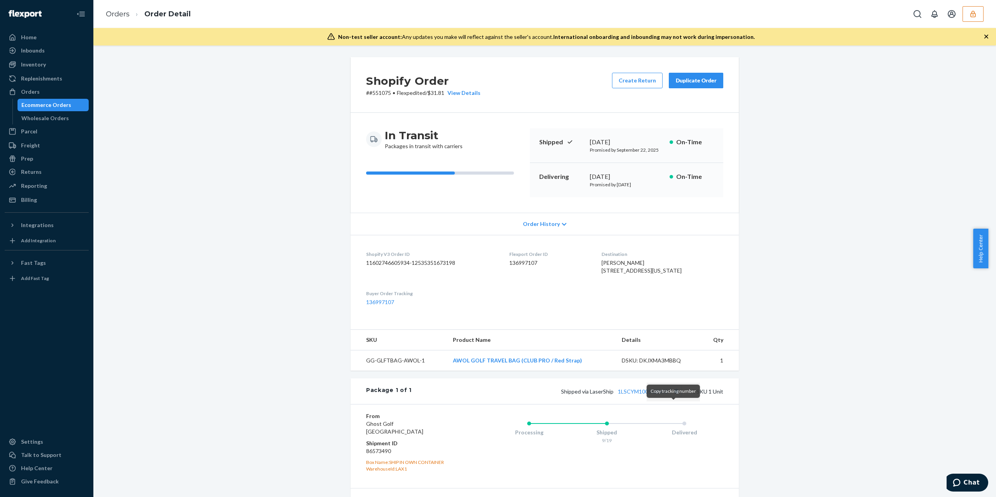
click at [672, 397] on button "Copy tracking number" at bounding box center [676, 392] width 10 height 10
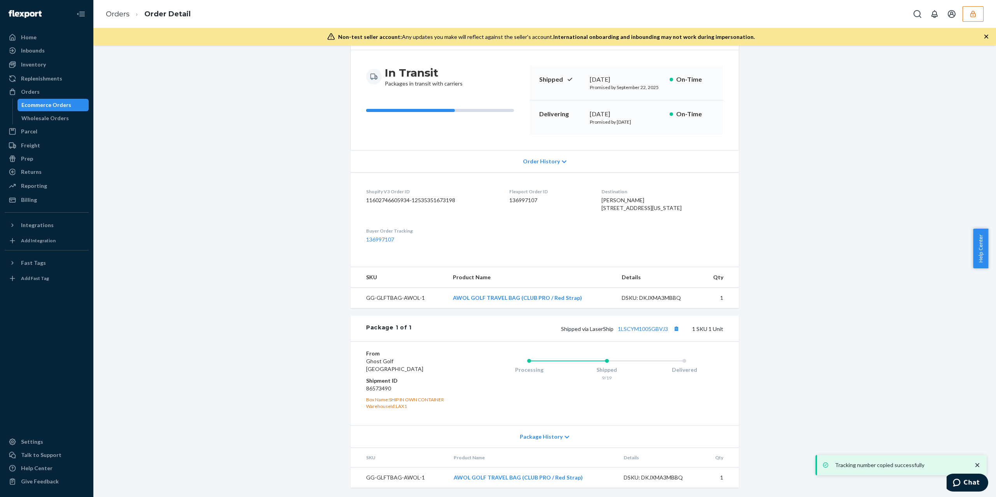
click at [378, 388] on dd "86573490" at bounding box center [412, 389] width 93 height 8
copy dd "86573490"
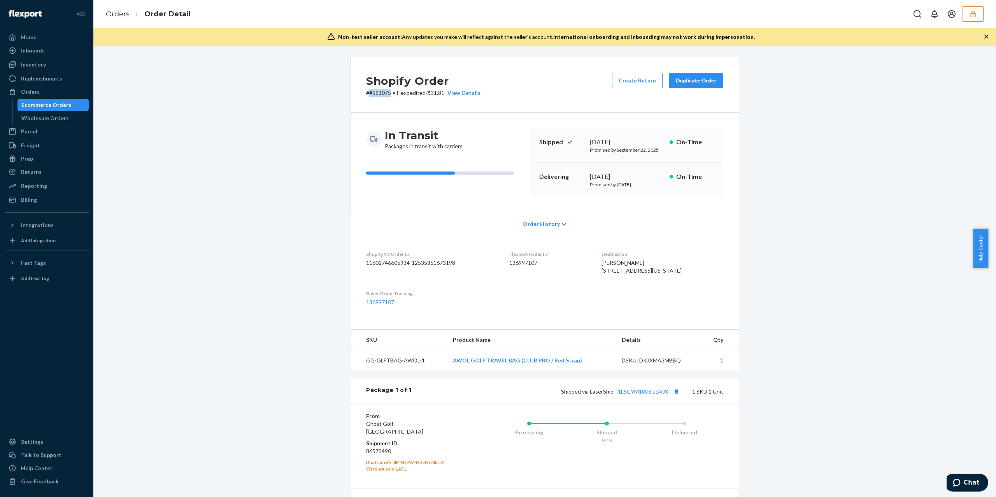
drag, startPoint x: 388, startPoint y: 89, endPoint x: 366, endPoint y: 91, distance: 22.7
click at [366, 91] on p "# #551075 • Flexpedited / $31.81 View Details" at bounding box center [423, 93] width 114 height 8
copy p "#551075"
click at [532, 265] on dd "136997107" at bounding box center [550, 263] width 80 height 8
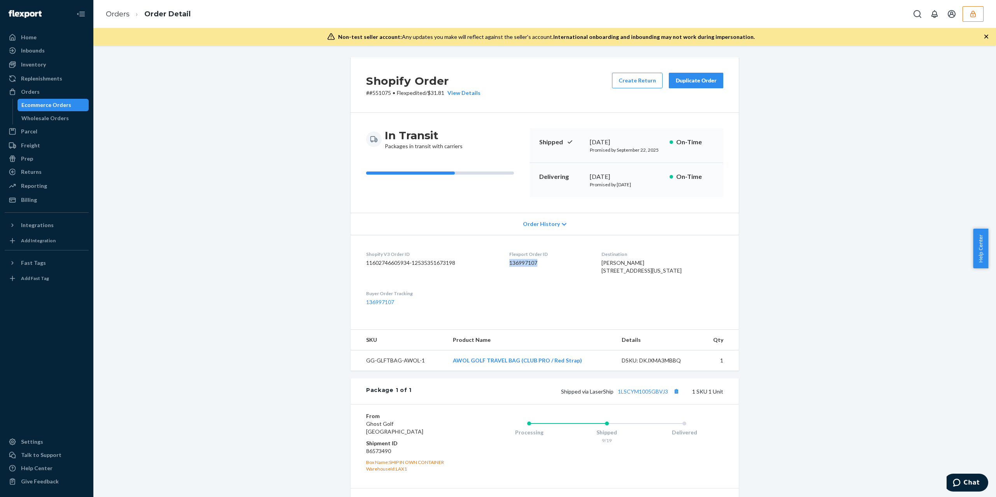
copy dd "136997107"
click at [967, 11] on button "button" at bounding box center [973, 14] width 21 height 16
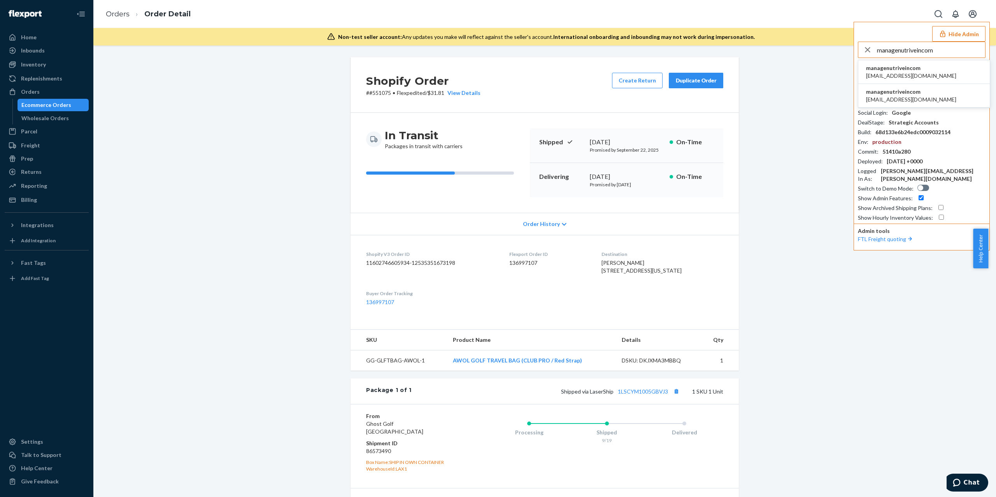
type input "managenutriveincom"
click at [916, 97] on div "managenutriveincom [EMAIL_ADDRESS][DOMAIN_NAME]" at bounding box center [911, 96] width 90 height 16
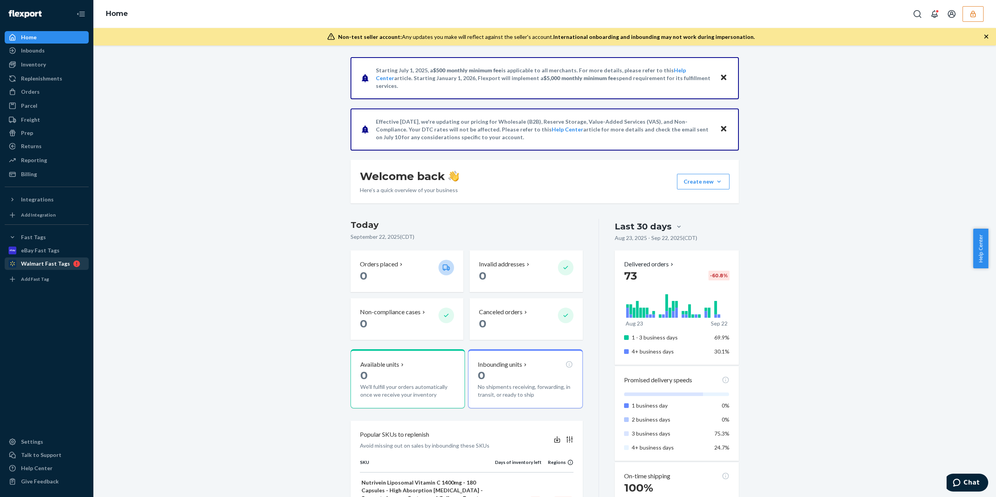
click at [44, 261] on div "Walmart Fast Tags" at bounding box center [45, 264] width 49 height 8
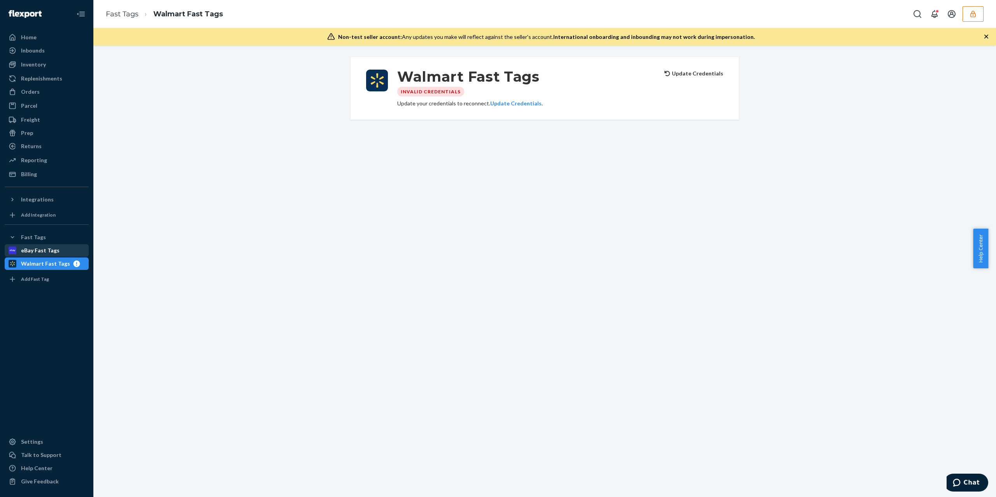
click at [50, 253] on div "eBay Fast Tags" at bounding box center [40, 251] width 39 height 8
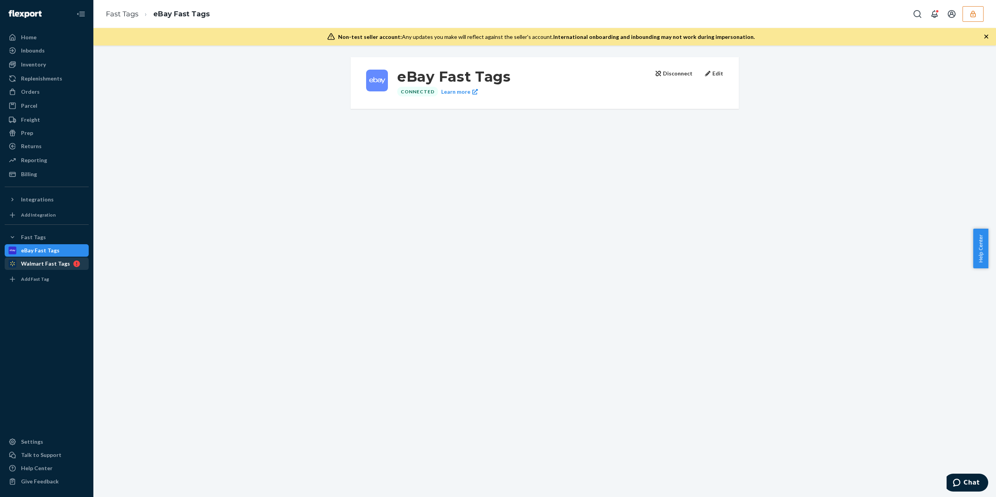
click at [24, 264] on div "Walmart Fast Tags" at bounding box center [45, 264] width 49 height 8
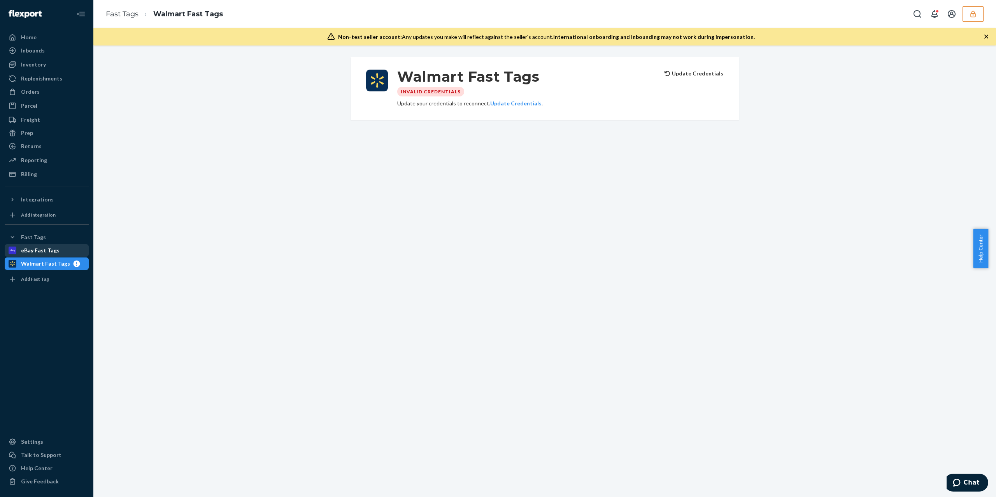
click at [56, 251] on div "eBay Fast Tags" at bounding box center [46, 250] width 83 height 11
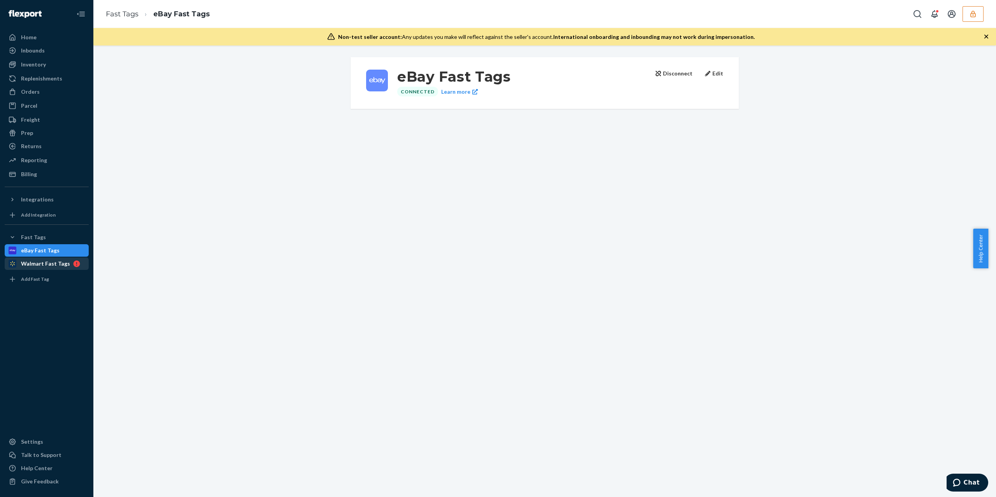
click at [58, 260] on div "Walmart Fast Tags" at bounding box center [45, 264] width 49 height 8
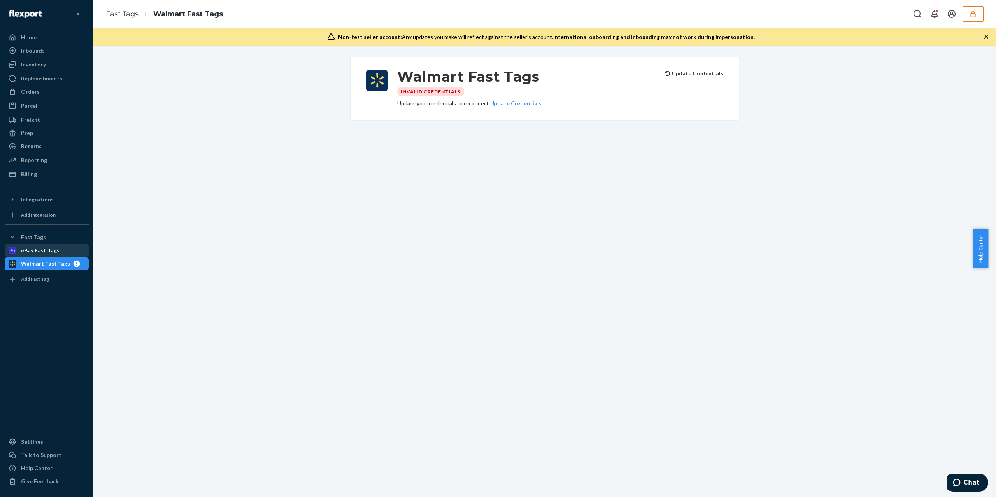
click at [50, 249] on div "eBay Fast Tags" at bounding box center [40, 251] width 39 height 8
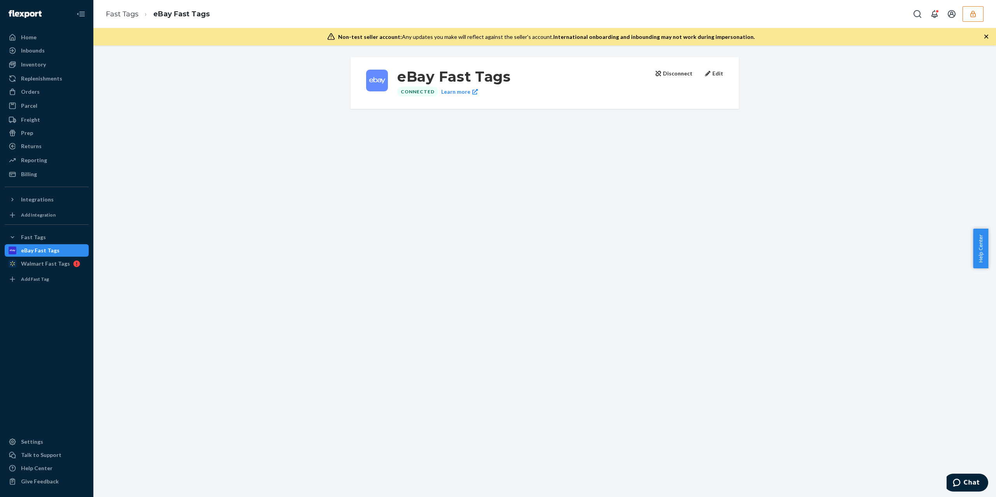
click at [682, 77] on button "Disconnect" at bounding box center [674, 74] width 37 height 8
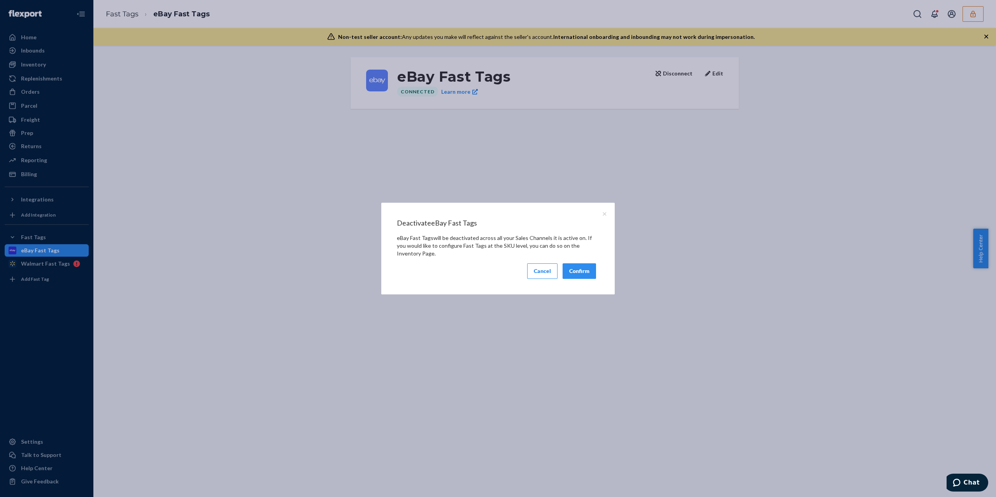
click at [570, 268] on button "Confirm" at bounding box center [579, 272] width 33 height 16
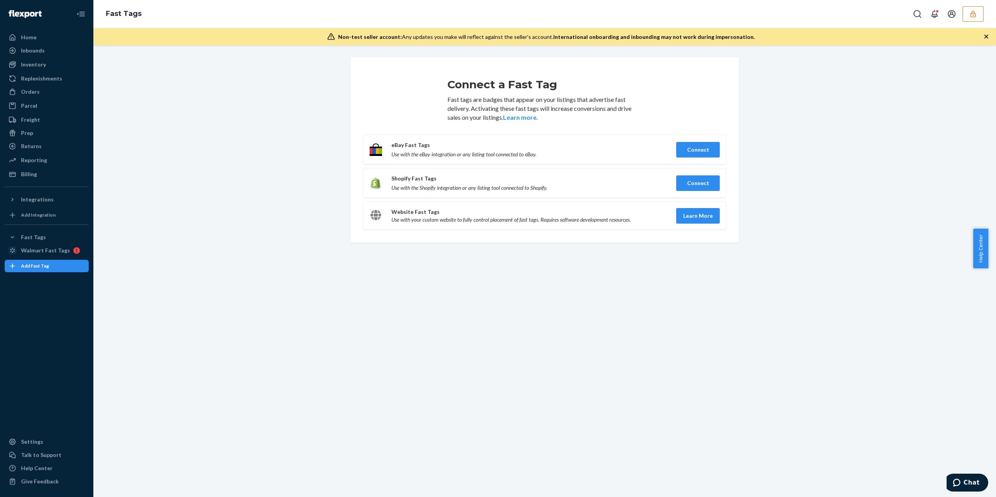
click at [979, 17] on button "button" at bounding box center [973, 14] width 21 height 16
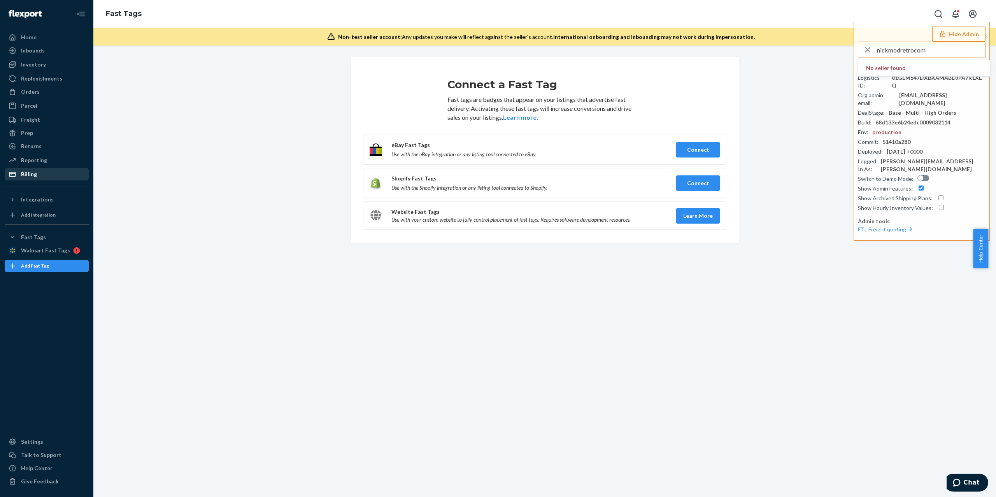
type input "nickmodretrocom"
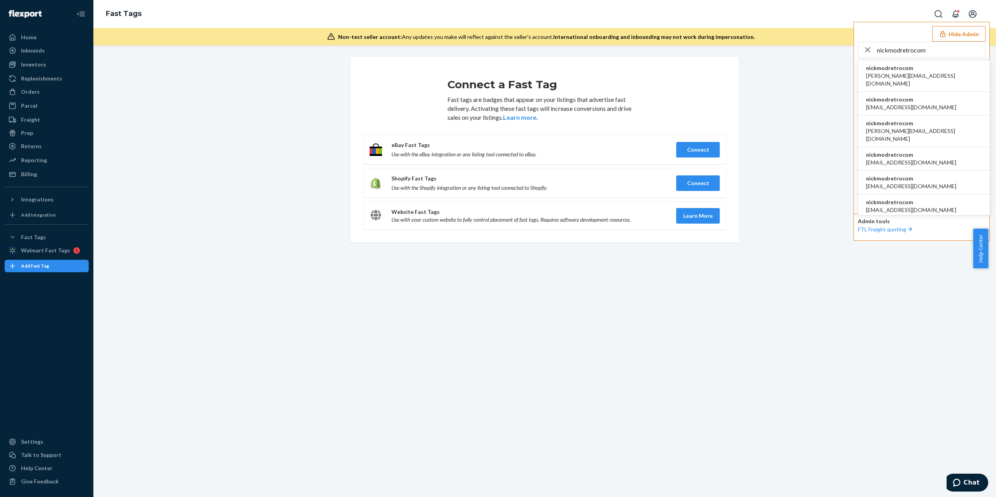
click at [915, 119] on span "nickmodretrocom" at bounding box center [924, 123] width 116 height 8
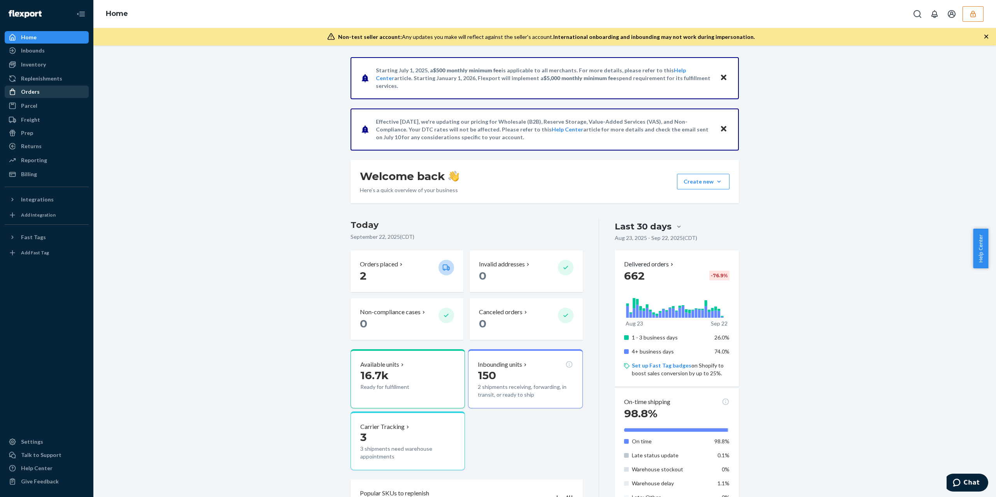
click at [35, 97] on link "Orders" at bounding box center [47, 92] width 84 height 12
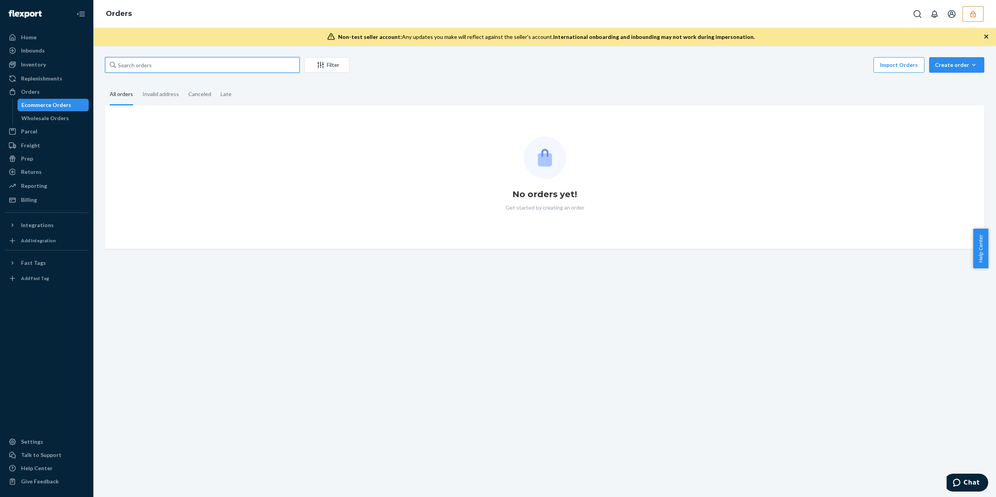
click at [188, 65] on input "text" at bounding box center [202, 65] width 195 height 16
paste input "1166102"
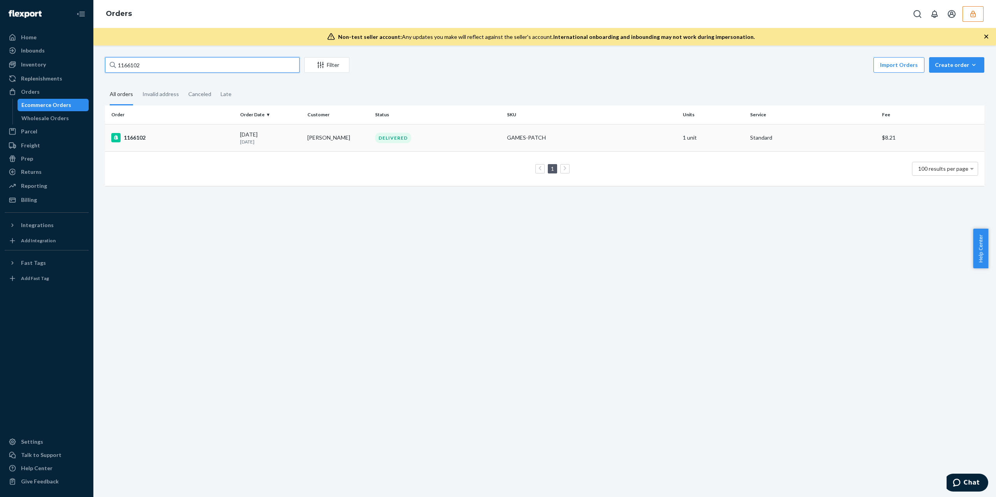
type input "1166102"
click at [169, 139] on div "1166102" at bounding box center [172, 137] width 123 height 9
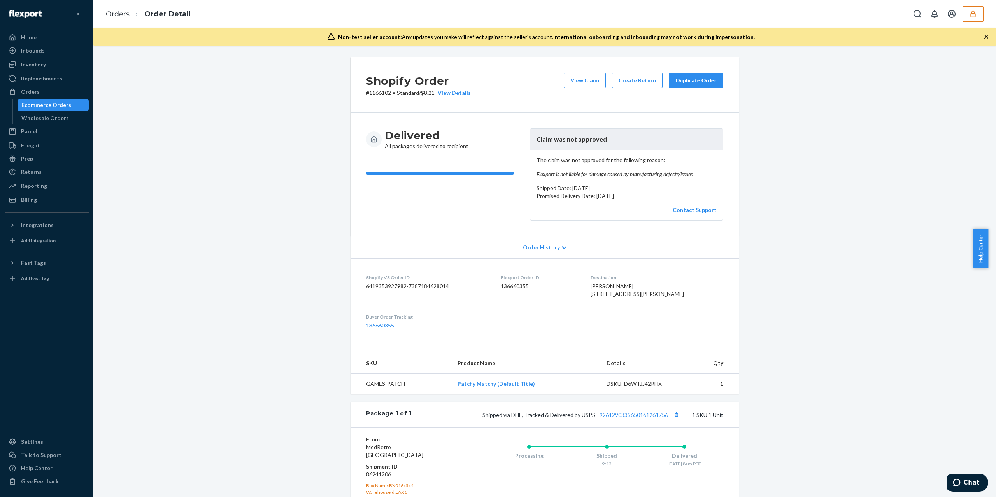
click at [60, 101] on div "Ecommerce Orders" at bounding box center [46, 105] width 50 height 8
click at [262, 222] on div "Shopify Order # 1166102 • Standard / $8.21 View Details View Claim Create Retur…" at bounding box center [544, 320] width 891 height 526
click at [578, 84] on button "View Claim" at bounding box center [585, 81] width 42 height 16
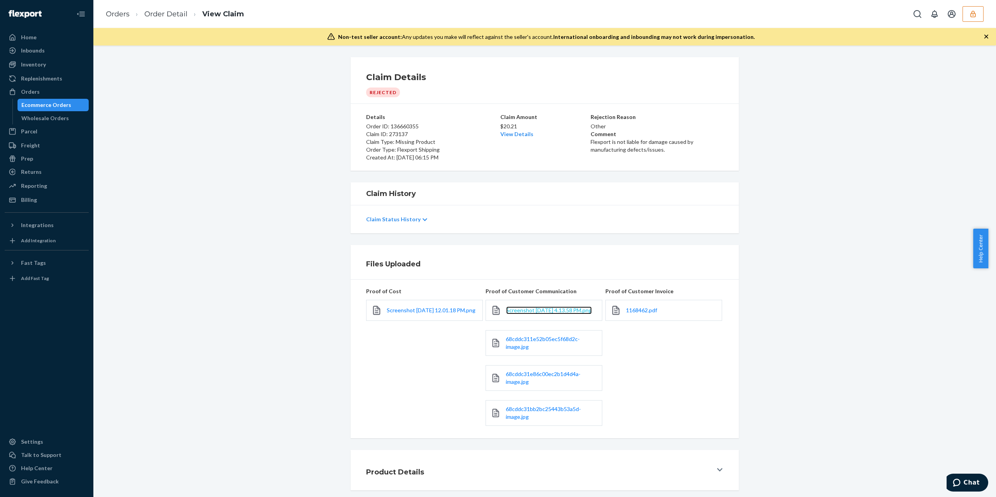
click at [515, 314] on span "Screenshot 2025-09-19 at 4.13.58 PM.png" at bounding box center [549, 310] width 86 height 7
click at [543, 348] on link "68cddc311e52b05ec5f68d2c-image.jpg" at bounding box center [552, 344] width 92 height 16
click at [522, 380] on span "68cddc31e86c00ec2b1d4d4a-image.jpg" at bounding box center [543, 378] width 75 height 14
click at [511, 415] on span "68cddc31bb2bc25443b53a5d-image.jpg" at bounding box center [543, 413] width 75 height 14
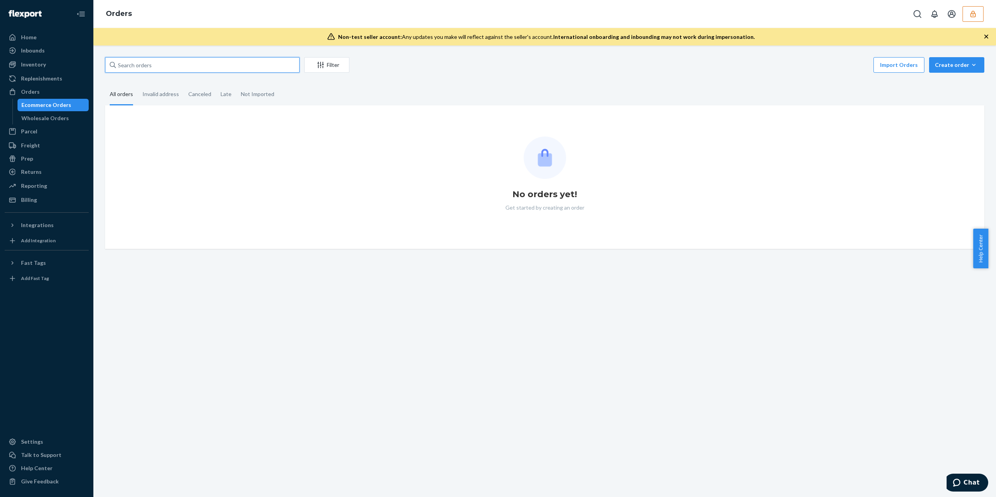
click at [180, 69] on input "text" at bounding box center [202, 65] width 195 height 16
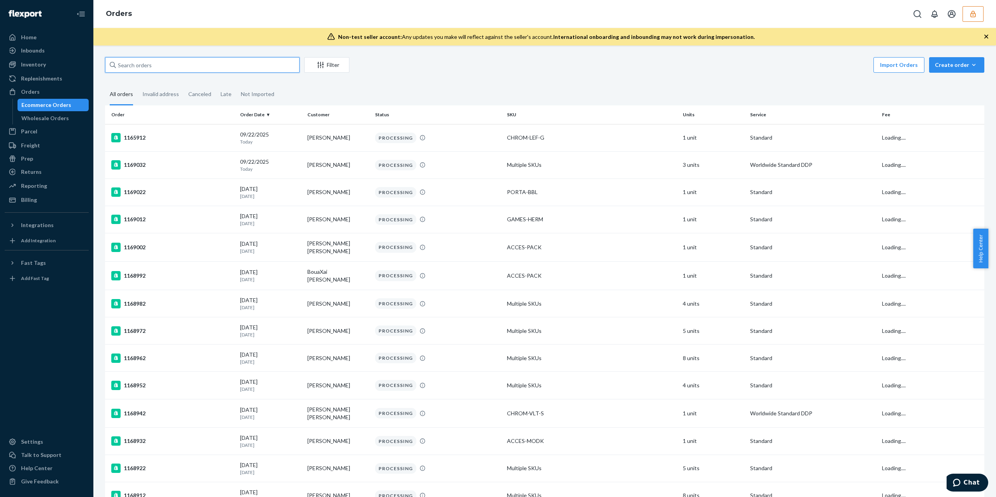
paste input "1165632"
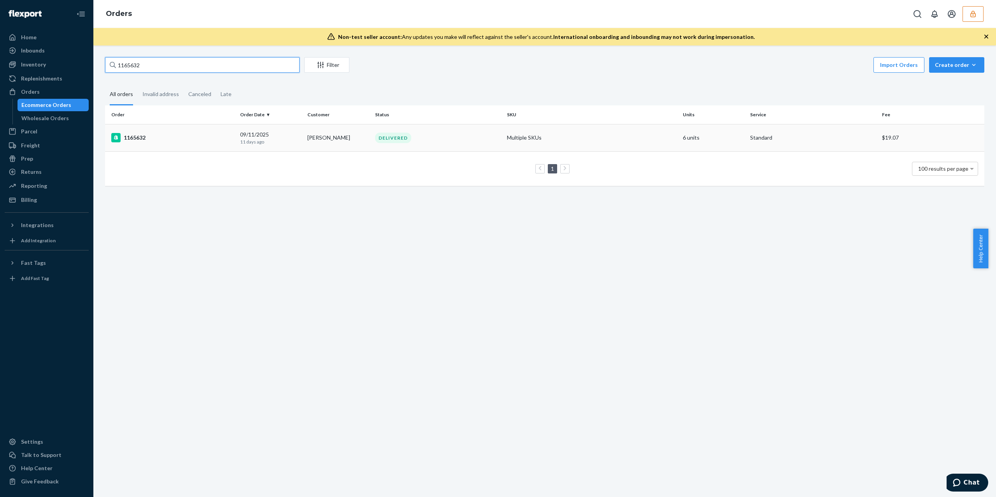
type input "1165632"
click at [168, 131] on td "1165632" at bounding box center [171, 137] width 132 height 27
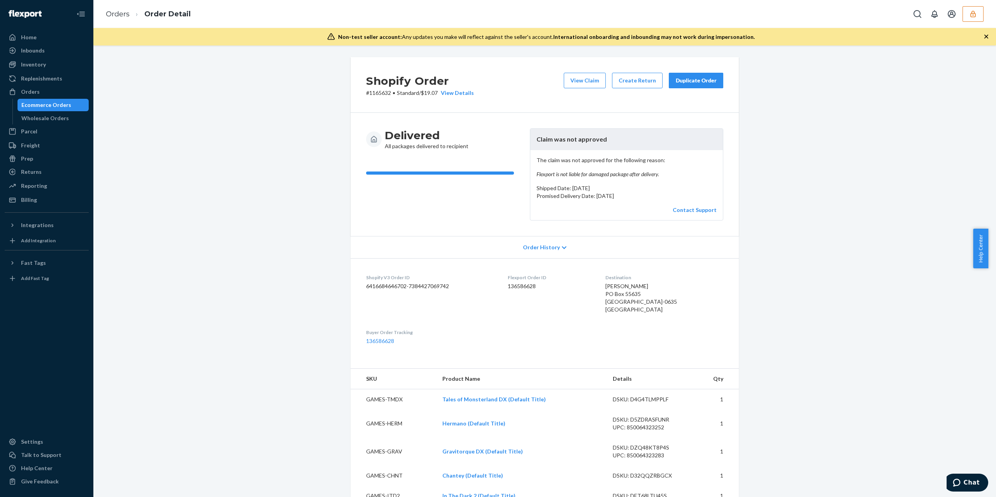
click at [515, 285] on dd "136586628" at bounding box center [550, 287] width 85 height 8
copy dd "136586628"
click at [583, 73] on button "View Claim" at bounding box center [585, 81] width 42 height 16
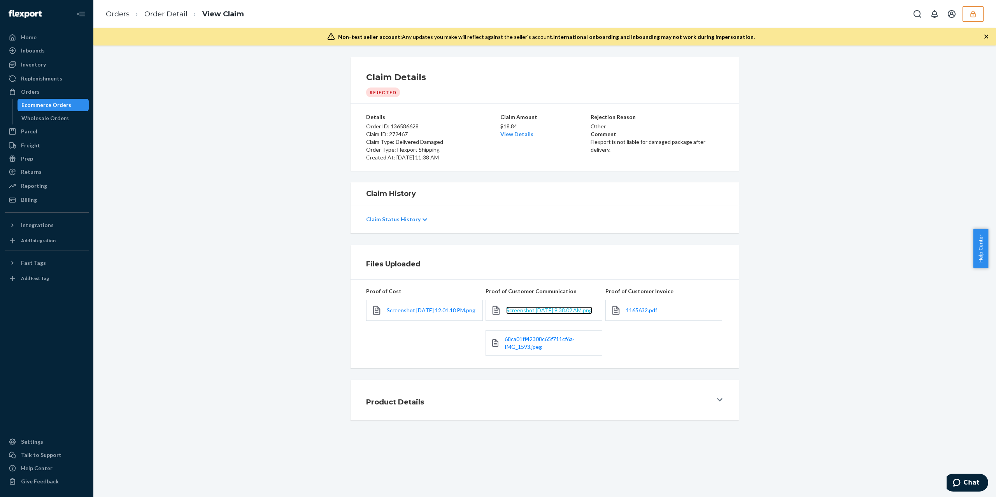
click at [524, 308] on span "Screenshot 2025-09-17 at 9.38.02 AM.png" at bounding box center [549, 310] width 86 height 7
click at [524, 350] on span "68ca01ff42308c65f711cf6a-IMG_1593.jpeg" at bounding box center [540, 343] width 70 height 14
